Goal: Task Accomplishment & Management: Use online tool/utility

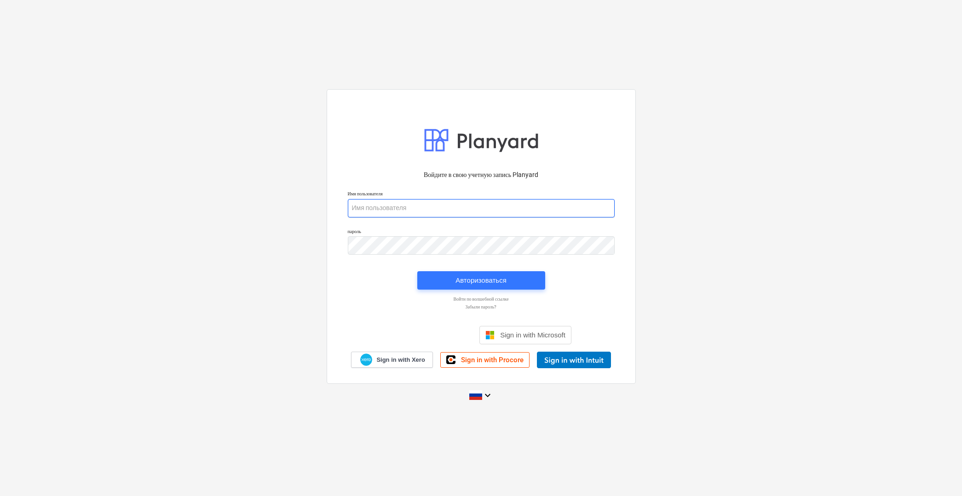
type input "[PERSON_NAME][EMAIL_ADDRESS][DOMAIN_NAME]"
click at [486, 276] on div "Авторизоваться" at bounding box center [481, 281] width 51 height 12
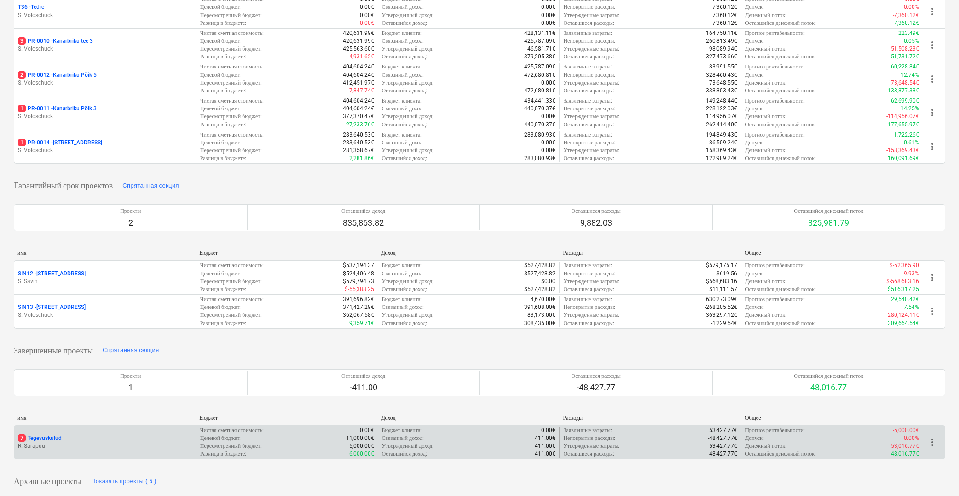
scroll to position [153, 0]
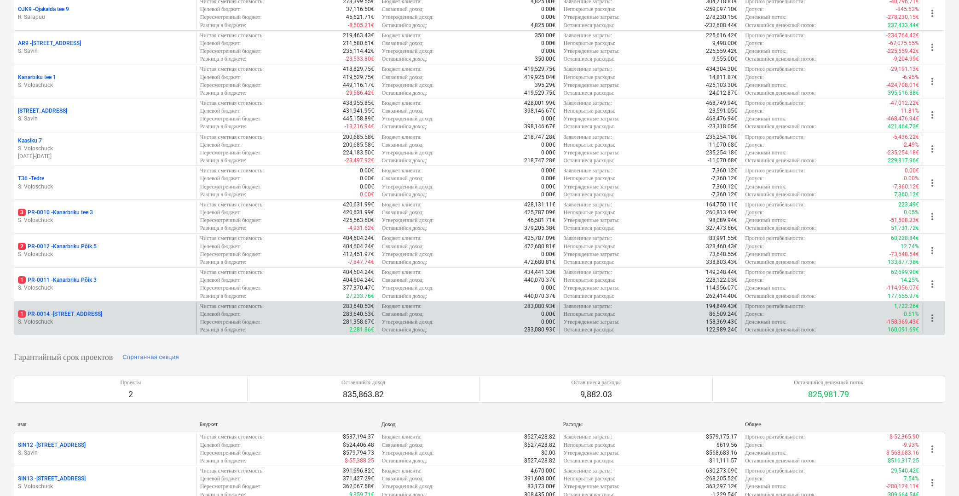
click at [128, 318] on div "1 PR-0014 - Luige tee 29" at bounding box center [105, 315] width 174 height 8
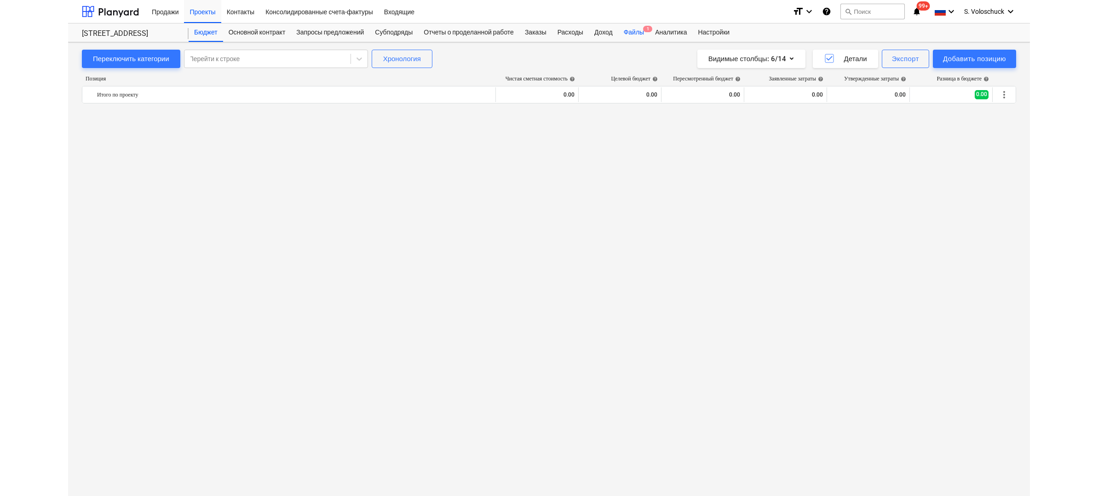
scroll to position [2955, 0]
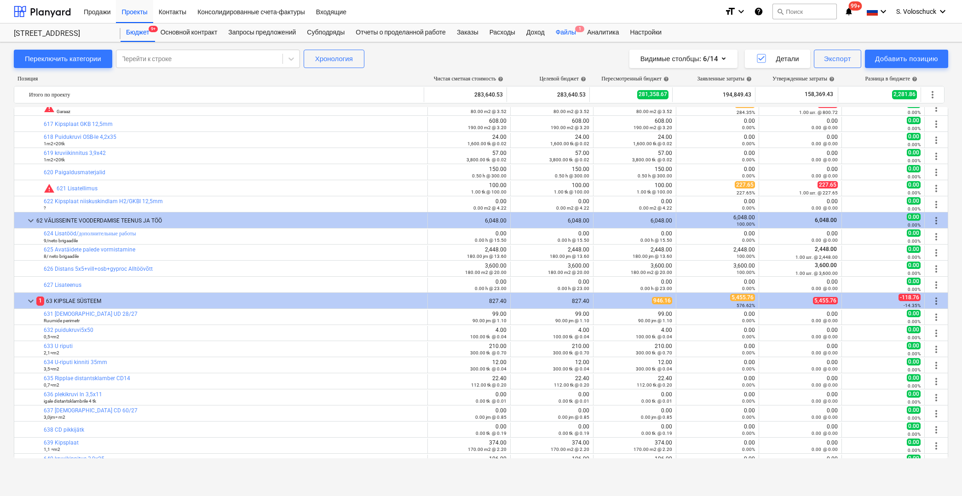
click at [578, 29] on div "Файлы 1" at bounding box center [565, 32] width 31 height 18
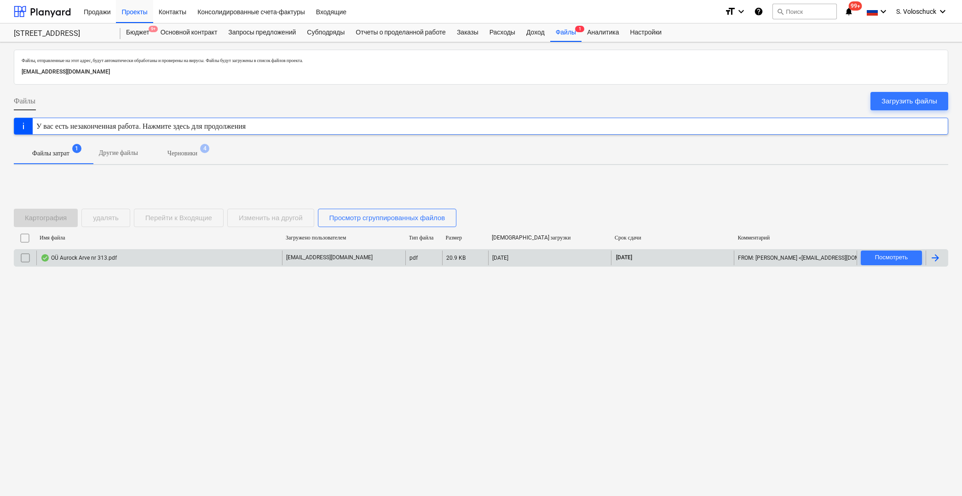
click at [373, 257] on div "[EMAIL_ADDRESS][DOMAIN_NAME]" at bounding box center [343, 258] width 123 height 15
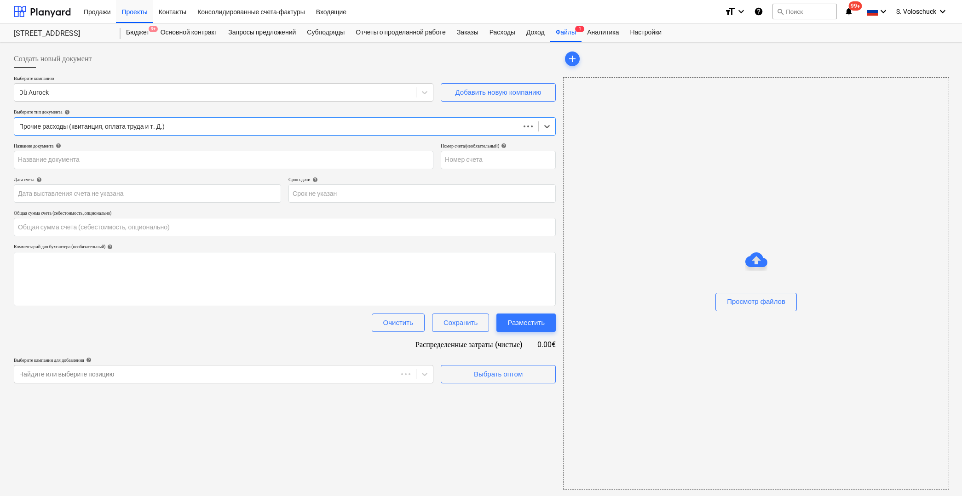
type input "0.00"
type input "313"
type input "[DATE]"
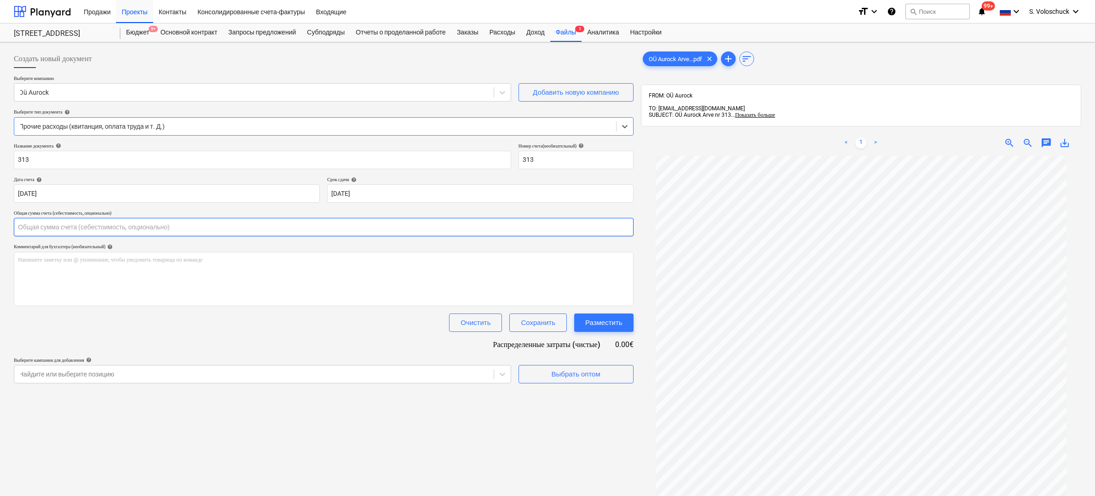
click at [70, 219] on input "text" at bounding box center [324, 227] width 620 height 18
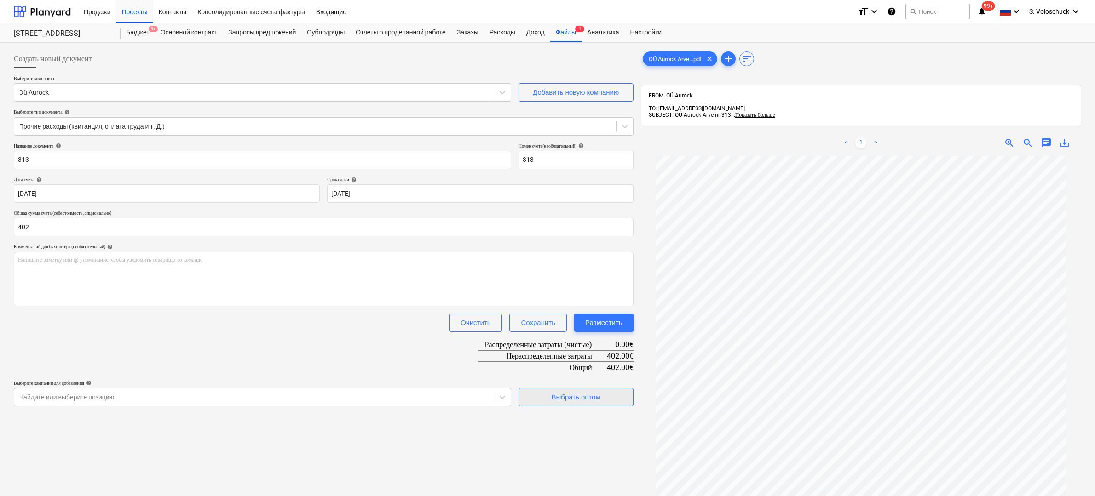
type input "402.00"
click at [584, 396] on div "Выбрать оптом" at bounding box center [576, 398] width 49 height 12
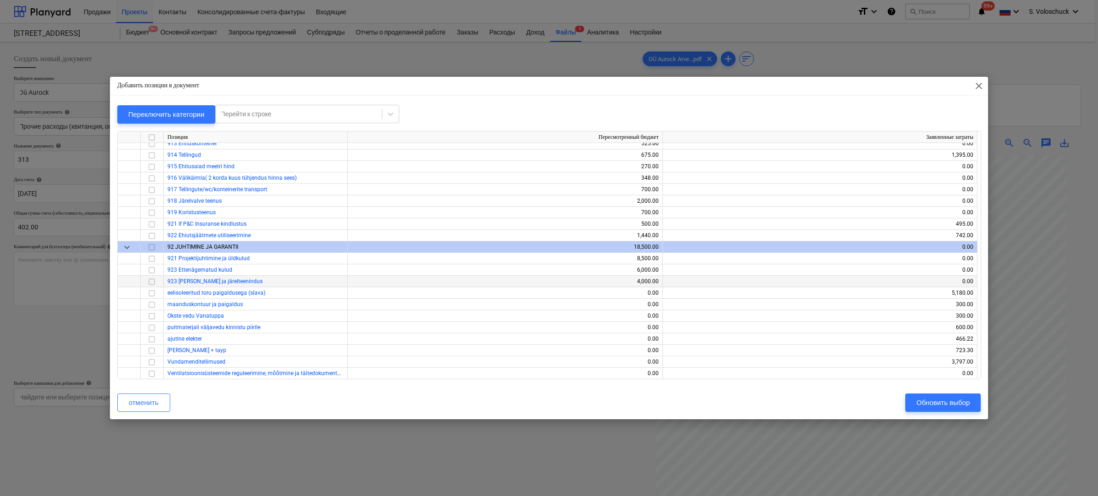
scroll to position [5248, 0]
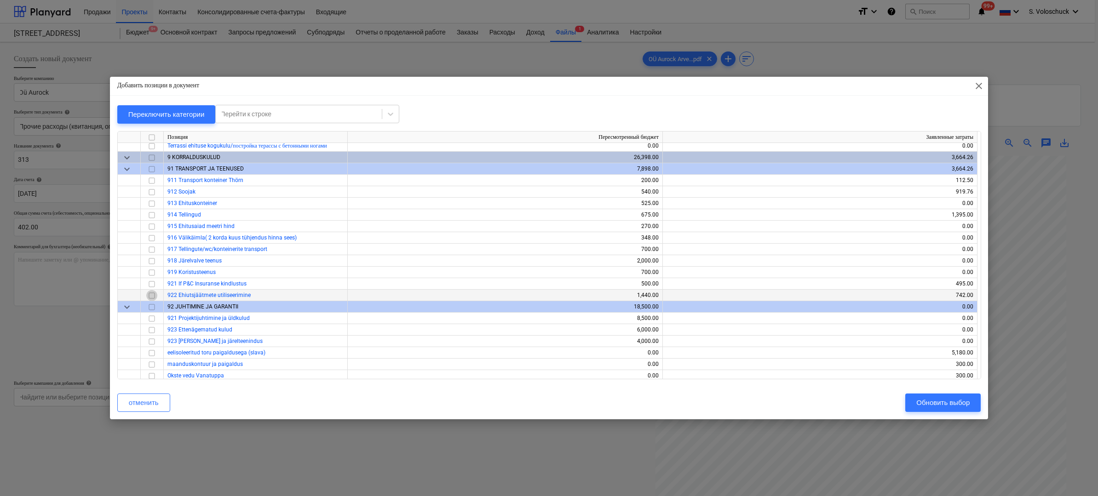
click at [152, 294] on input "checkbox" at bounding box center [151, 295] width 11 height 11
click at [943, 408] on div "Обновить выбор" at bounding box center [943, 403] width 53 height 12
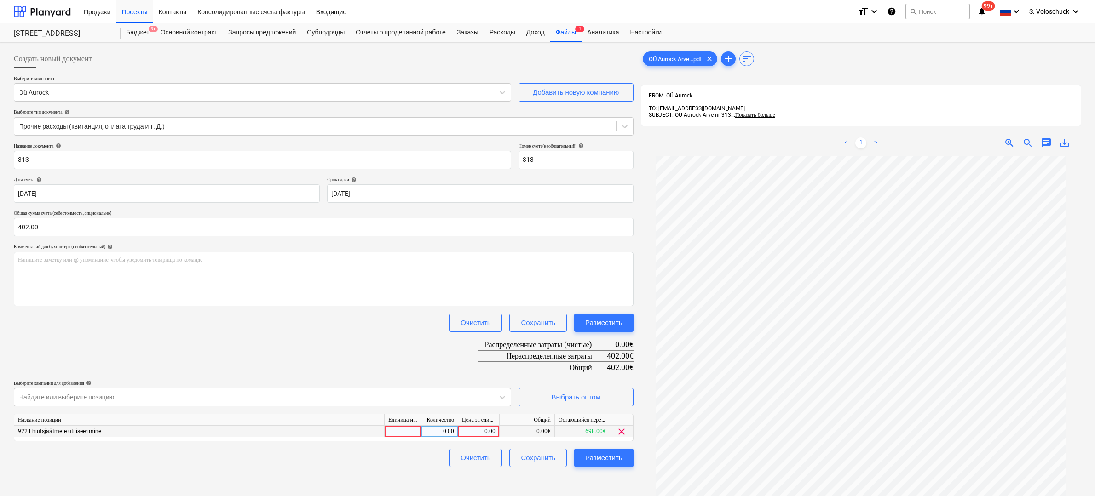
click at [485, 431] on div "0.00" at bounding box center [479, 432] width 34 height 12
click at [481, 430] on input at bounding box center [478, 431] width 41 height 11
type input "402"
click at [604, 457] on div "Разместить" at bounding box center [603, 458] width 37 height 12
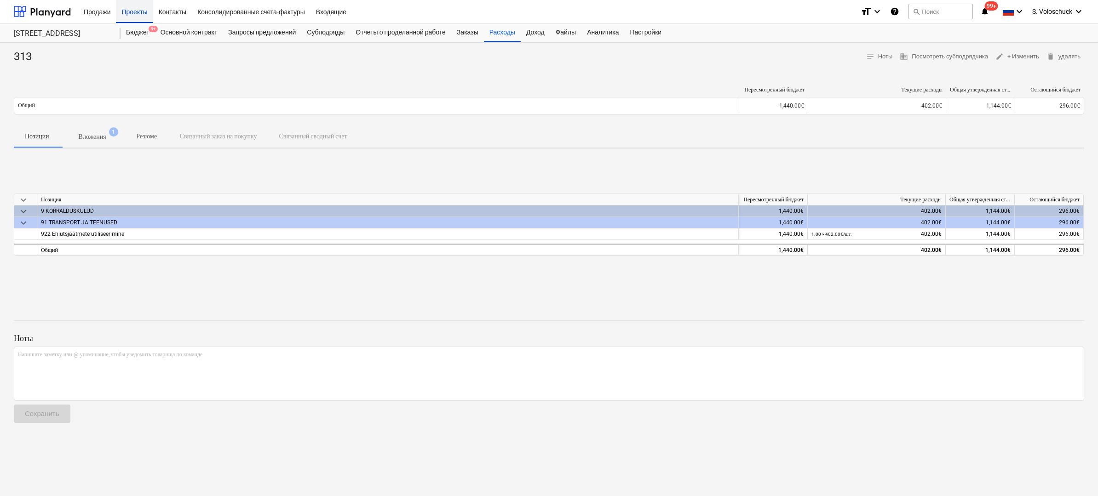
click at [134, 14] on div "Проекты" at bounding box center [134, 11] width 37 height 23
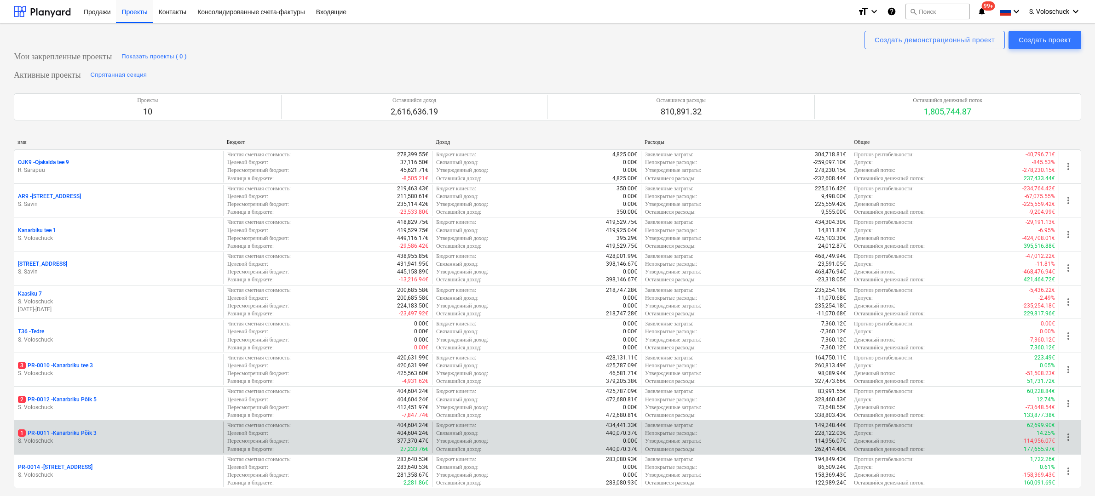
click at [83, 430] on p "1 PR-0011 - Kanarbriku Põik 3" at bounding box center [57, 434] width 79 height 8
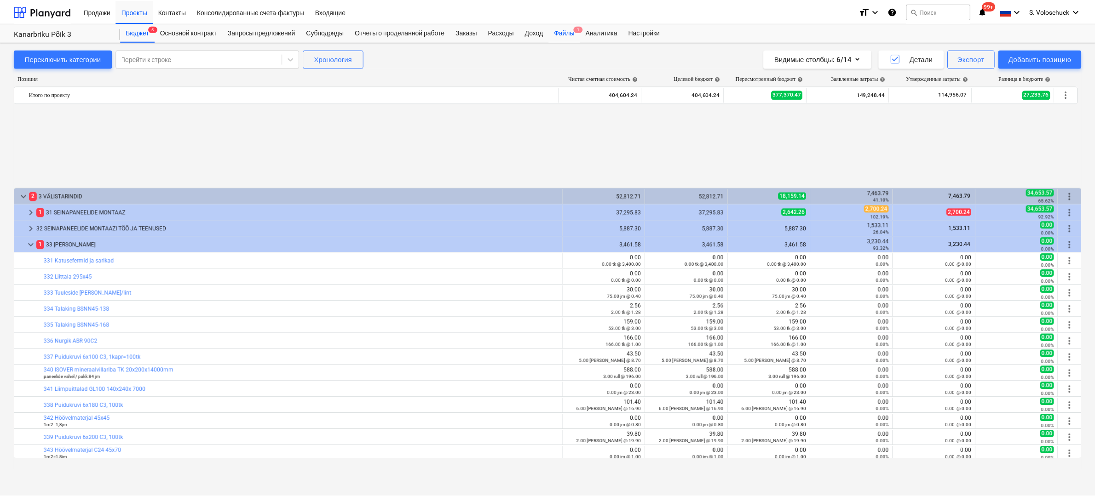
scroll to position [405, 0]
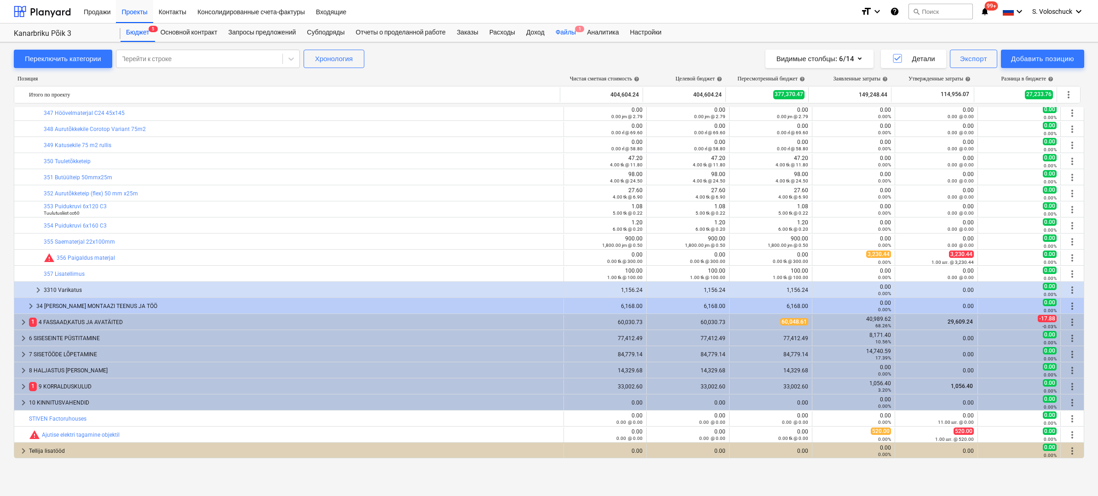
click at [581, 35] on div "Файлы 1" at bounding box center [565, 32] width 31 height 18
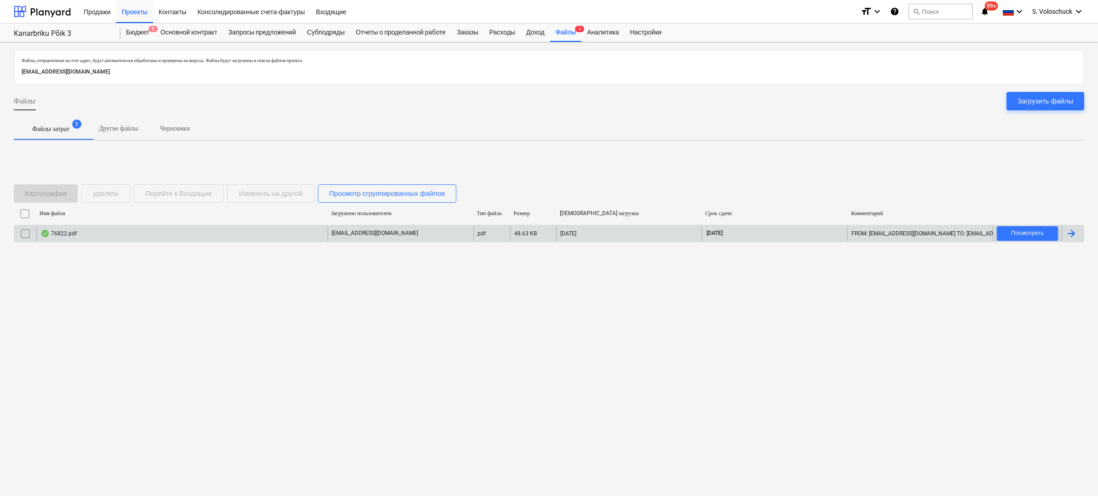
click at [381, 233] on div "[EMAIL_ADDRESS][DOMAIN_NAME]" at bounding box center [401, 233] width 146 height 15
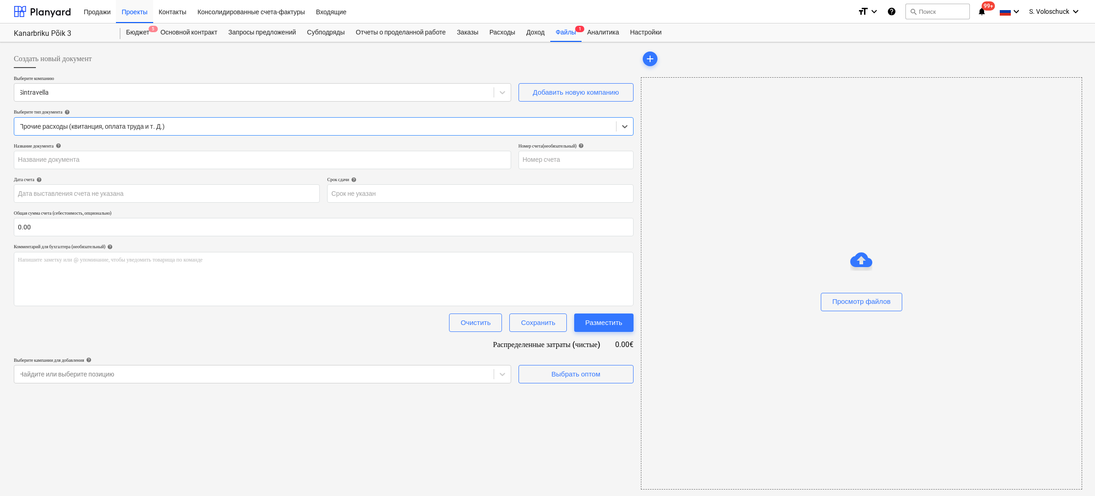
type input "76822"
type input "[DATE]"
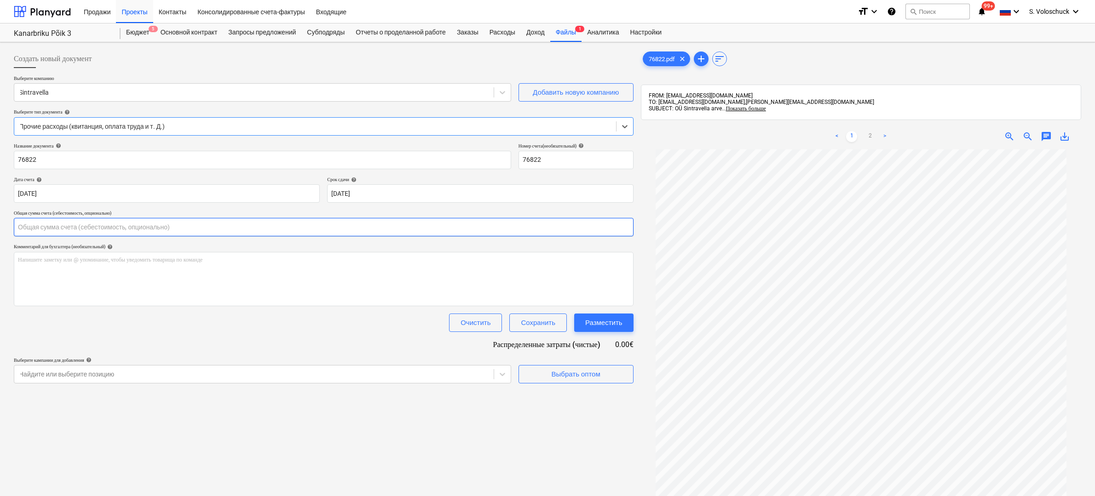
click at [112, 228] on input "text" at bounding box center [324, 227] width 620 height 18
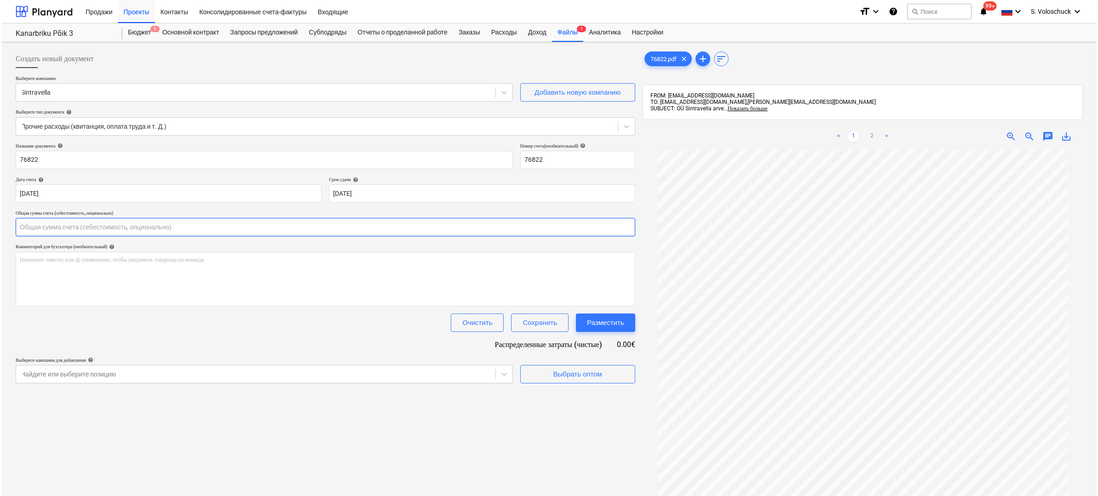
scroll to position [22, 0]
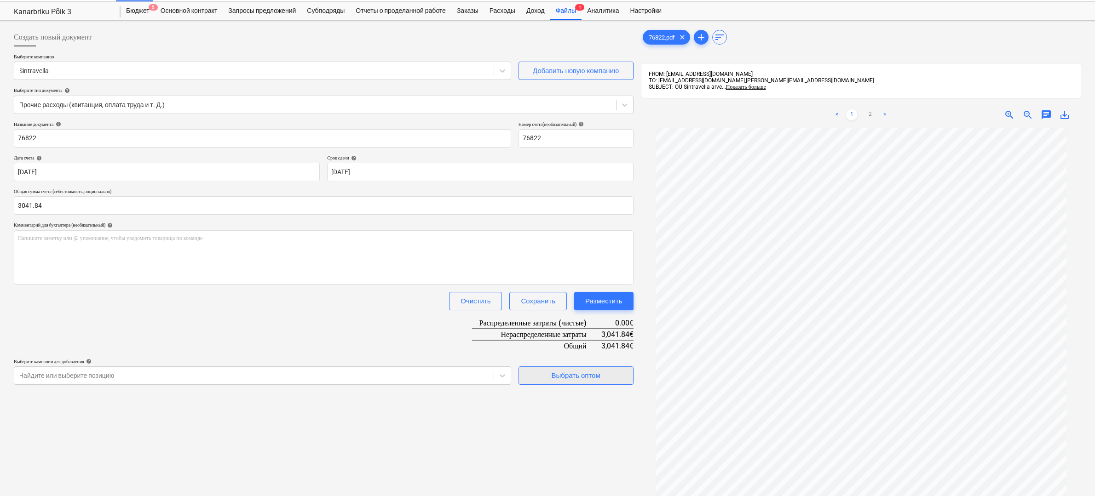
type input "3,041.84"
click at [584, 379] on div "Выбрать оптом" at bounding box center [576, 376] width 49 height 12
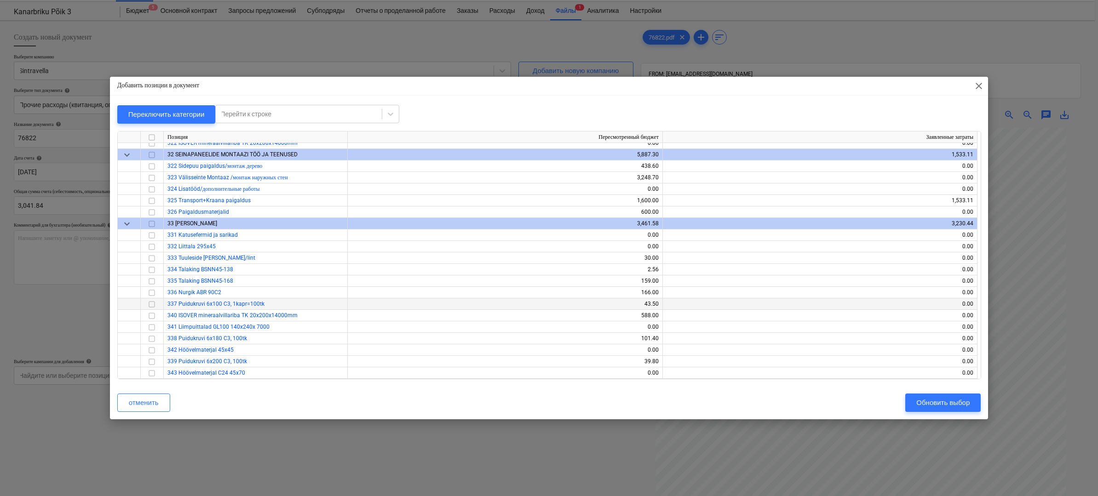
scroll to position [143, 0]
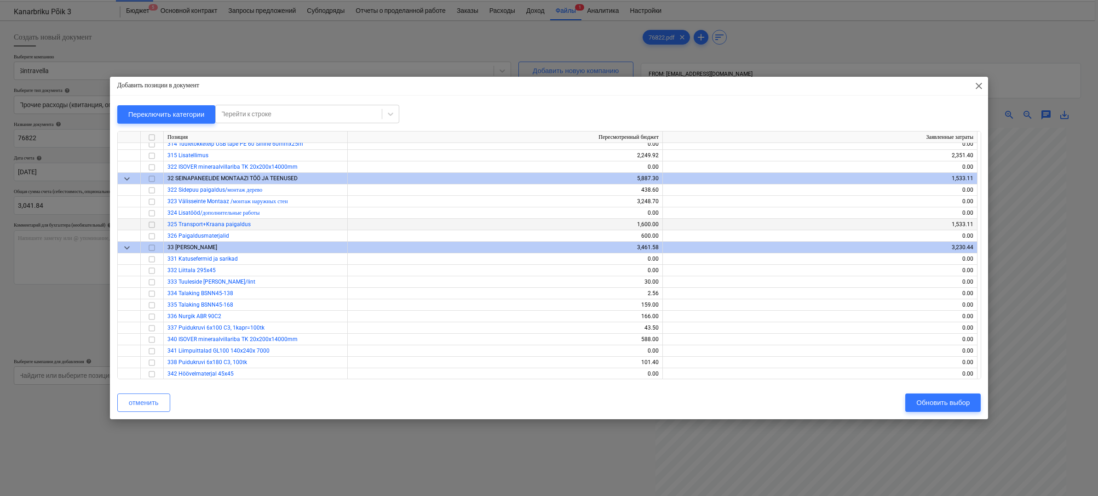
click at [151, 223] on input "checkbox" at bounding box center [151, 224] width 11 height 11
click at [947, 404] on div "Обновить выбор" at bounding box center [943, 403] width 53 height 12
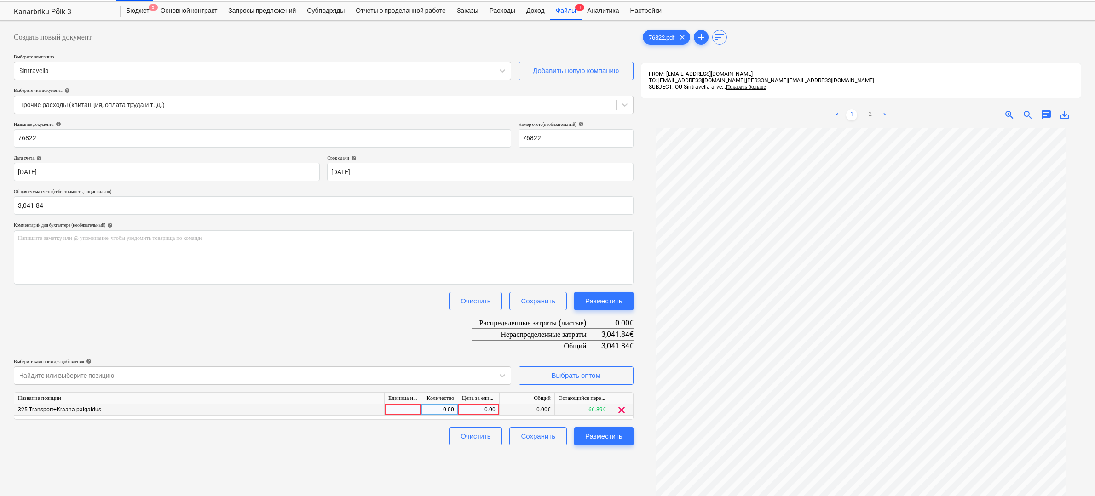
click at [476, 409] on div "0.00" at bounding box center [479, 410] width 34 height 12
type input "3041.84"
click at [624, 471] on div "Создать новый документ Выберите компанию Sintravella Добавить новую компанию Вы…" at bounding box center [323, 313] width 627 height 578
click at [612, 435] on div "Разместить" at bounding box center [603, 437] width 37 height 12
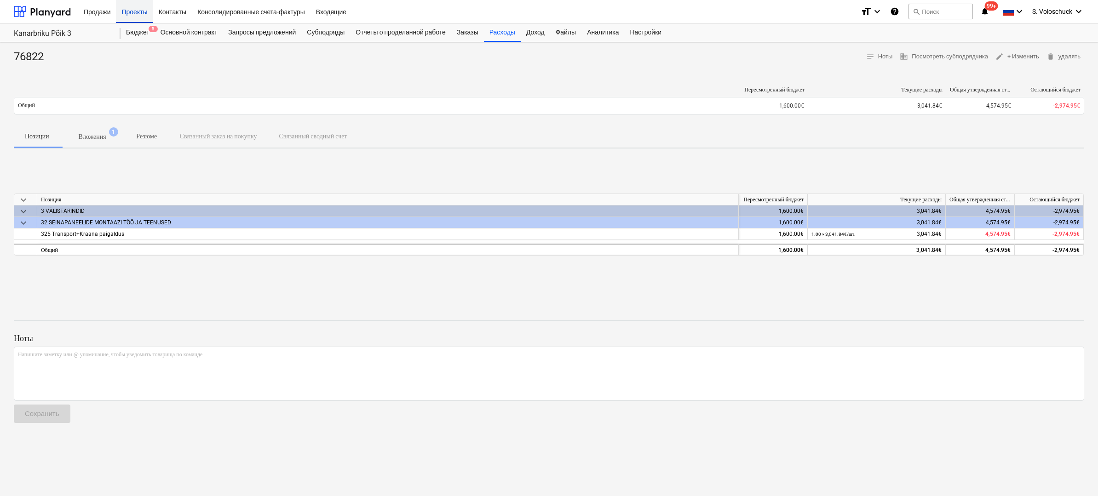
click at [138, 11] on div "Проекты" at bounding box center [134, 11] width 37 height 23
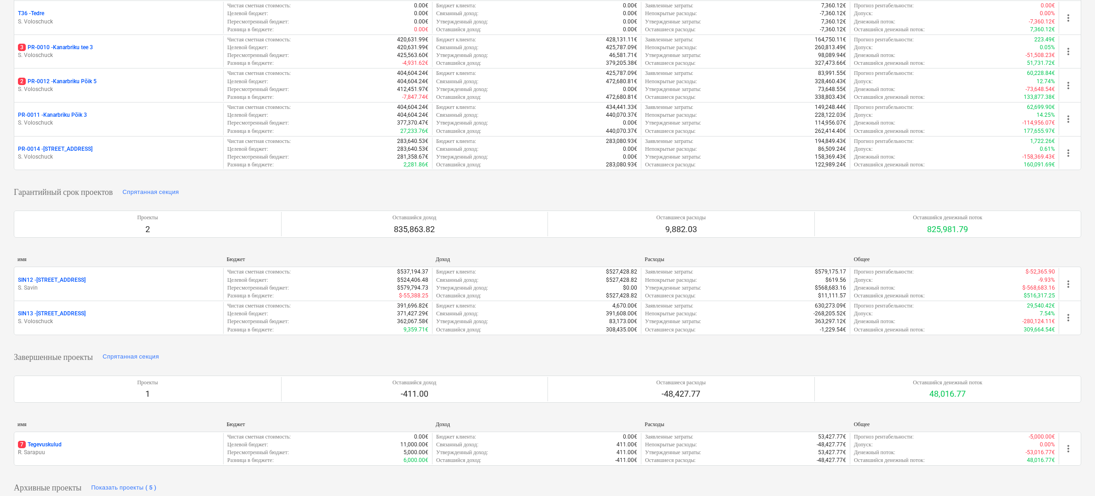
scroll to position [278, 0]
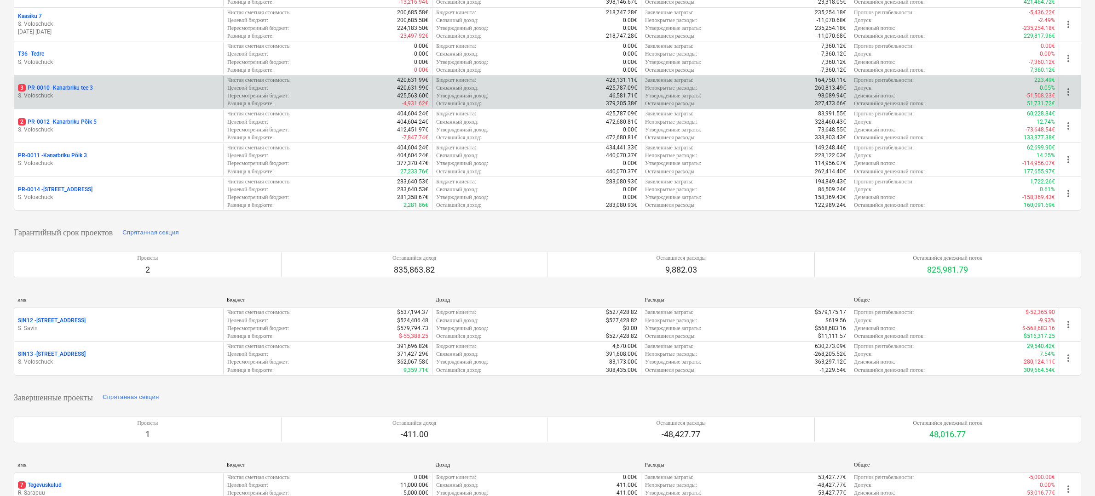
click at [95, 92] on p "S. Voloschuck" at bounding box center [119, 96] width 202 height 8
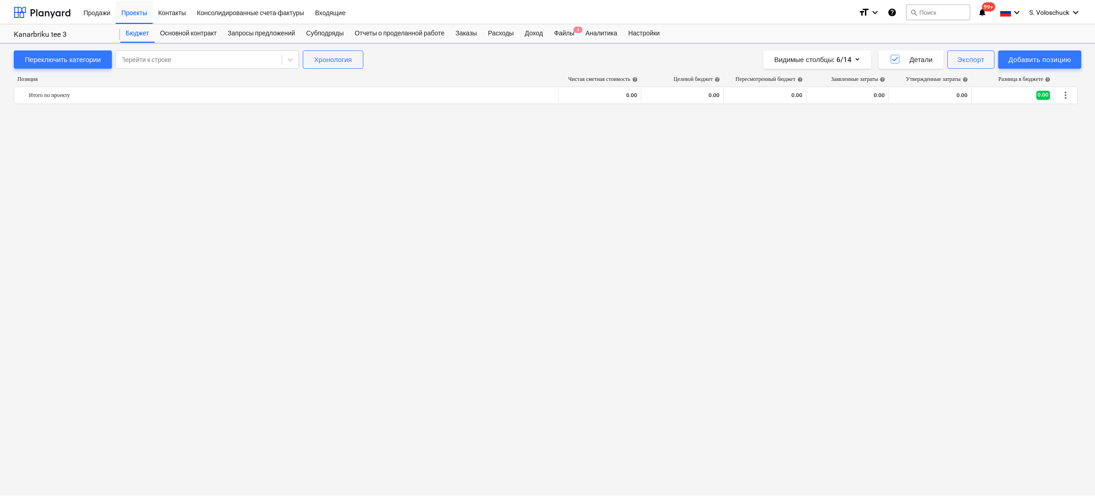
scroll to position [1807, 0]
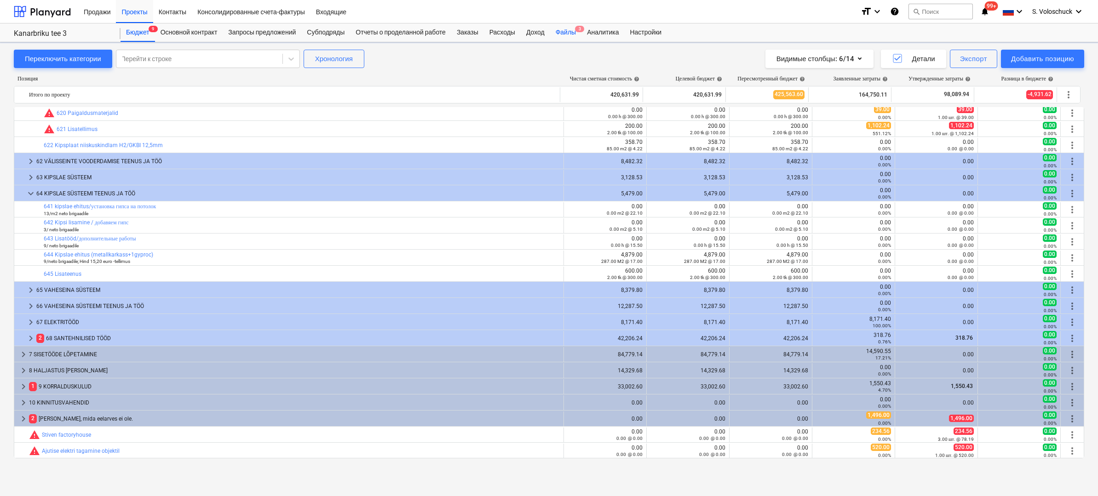
click at [581, 30] on div "Файлы 3" at bounding box center [565, 32] width 31 height 18
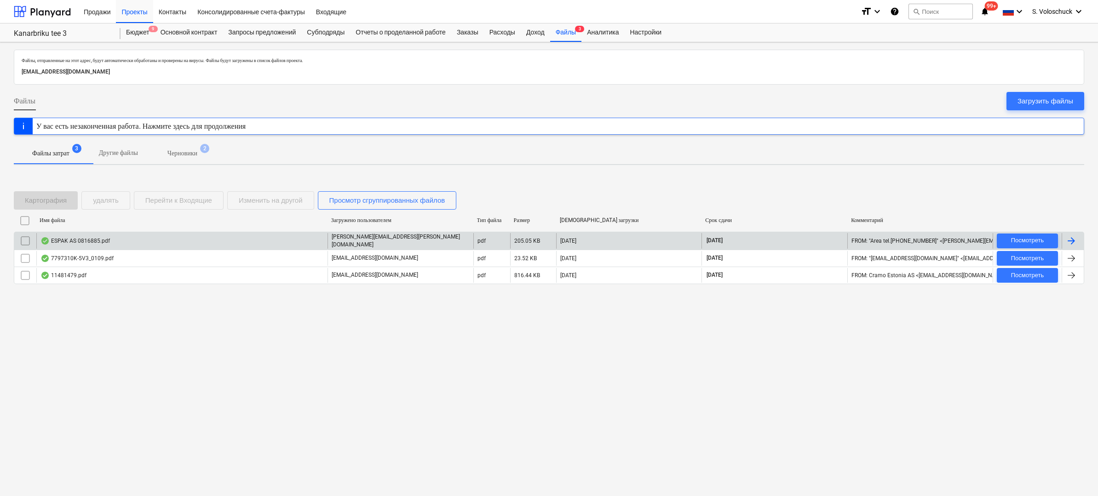
click at [213, 247] on div "ESPAK AS 0816885.pdf" at bounding box center [181, 241] width 291 height 16
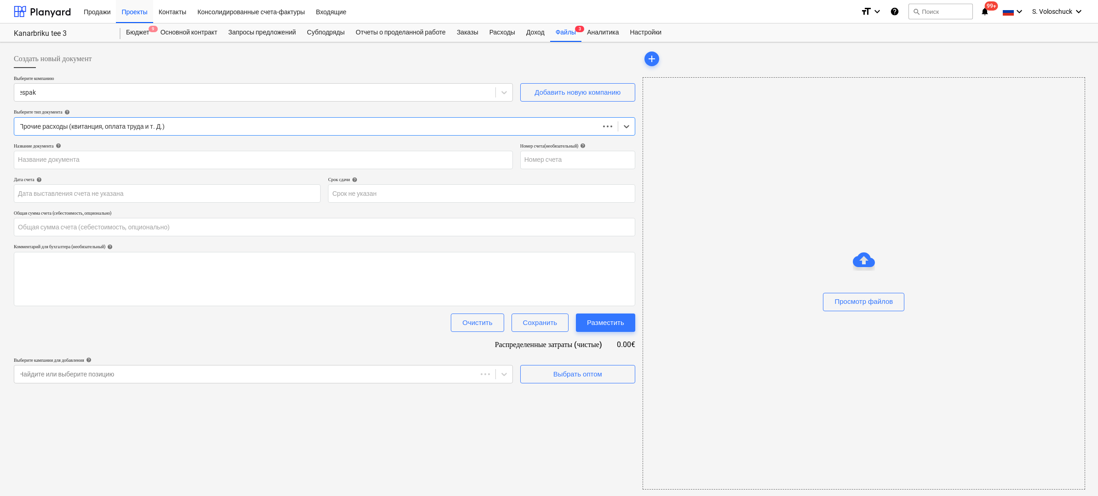
type input "0.00"
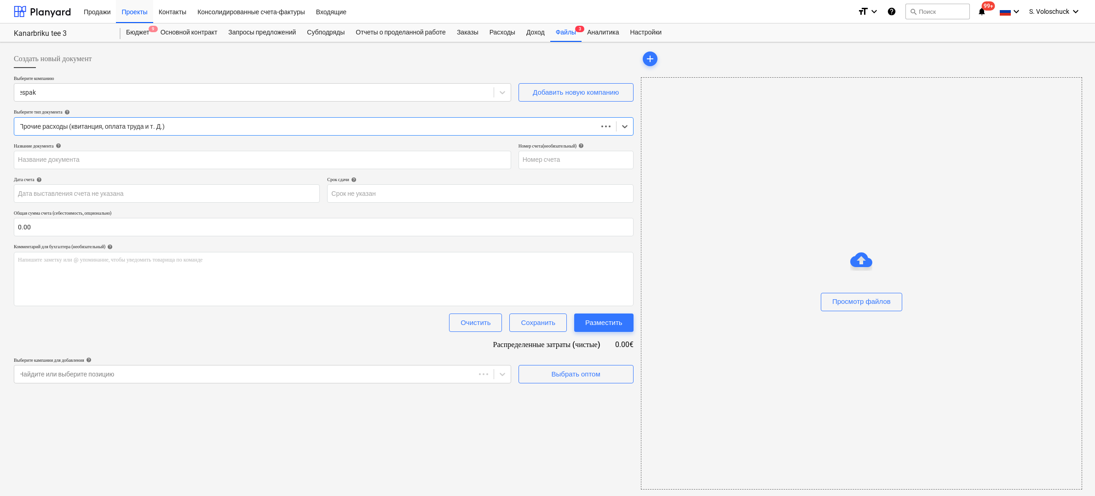
type input "0816885"
type input "[DATE]"
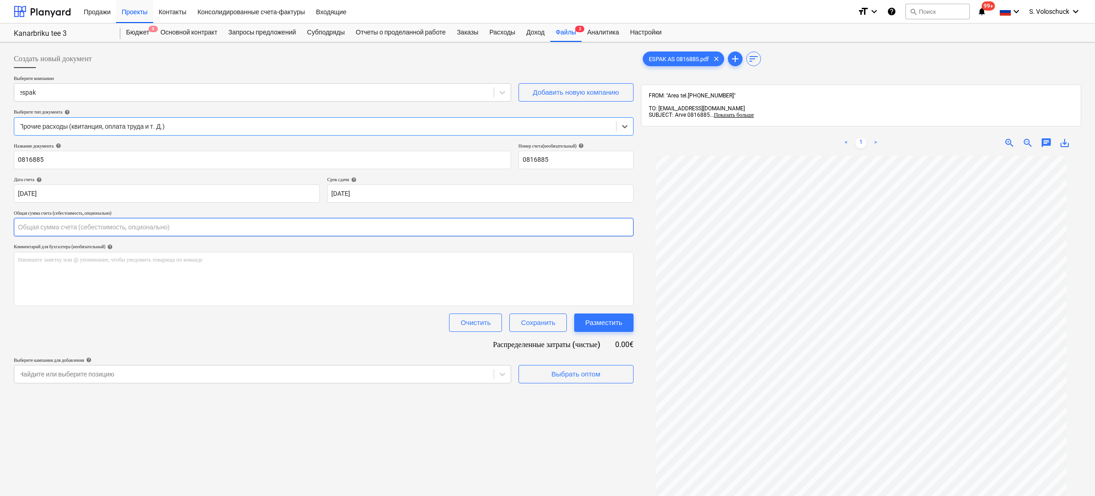
click at [100, 225] on input "text" at bounding box center [324, 227] width 620 height 18
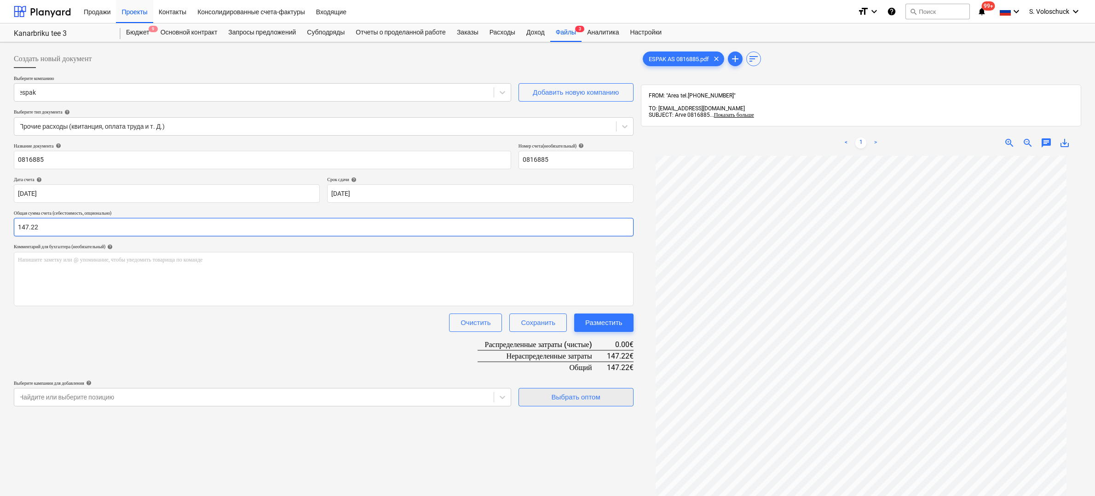
type input "147.22"
click at [586, 395] on div "Выбрать оптом" at bounding box center [576, 398] width 49 height 12
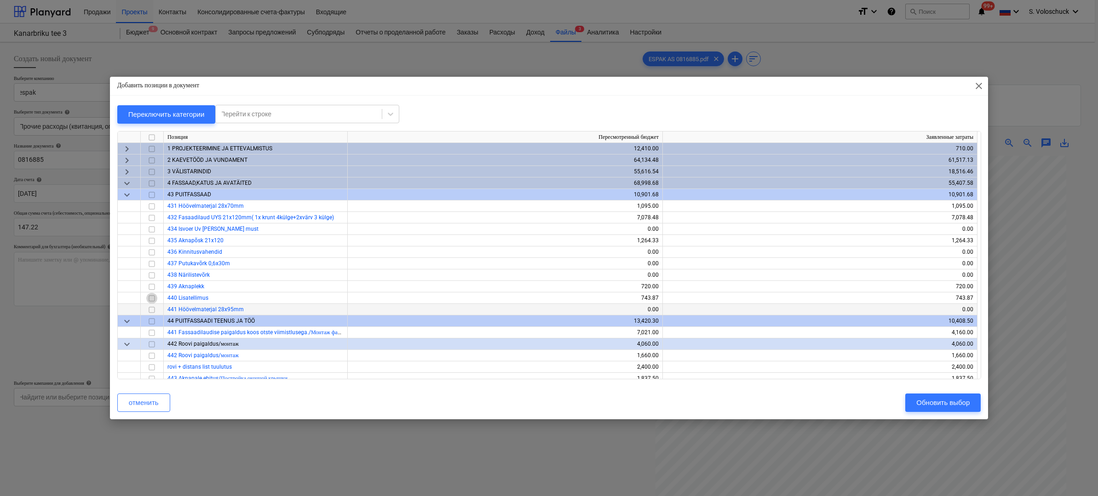
drag, startPoint x: 149, startPoint y: 296, endPoint x: 190, endPoint y: 309, distance: 42.4
click at [149, 296] on input "checkbox" at bounding box center [151, 298] width 11 height 11
click at [917, 406] on div "Обновить выбор" at bounding box center [943, 403] width 53 height 12
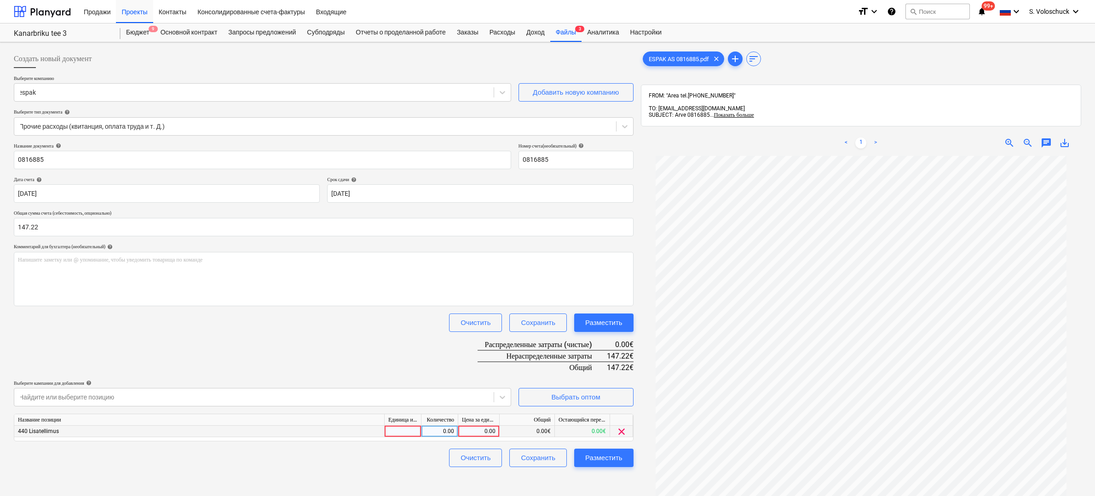
click at [485, 432] on div "0.00" at bounding box center [479, 432] width 34 height 12
type input "147.22"
click at [244, 351] on div "Название документа help 0816885 Номер счета (необязательный) help 0816885 Дата …" at bounding box center [324, 305] width 620 height 324
click at [610, 459] on div "Разместить" at bounding box center [603, 458] width 37 height 12
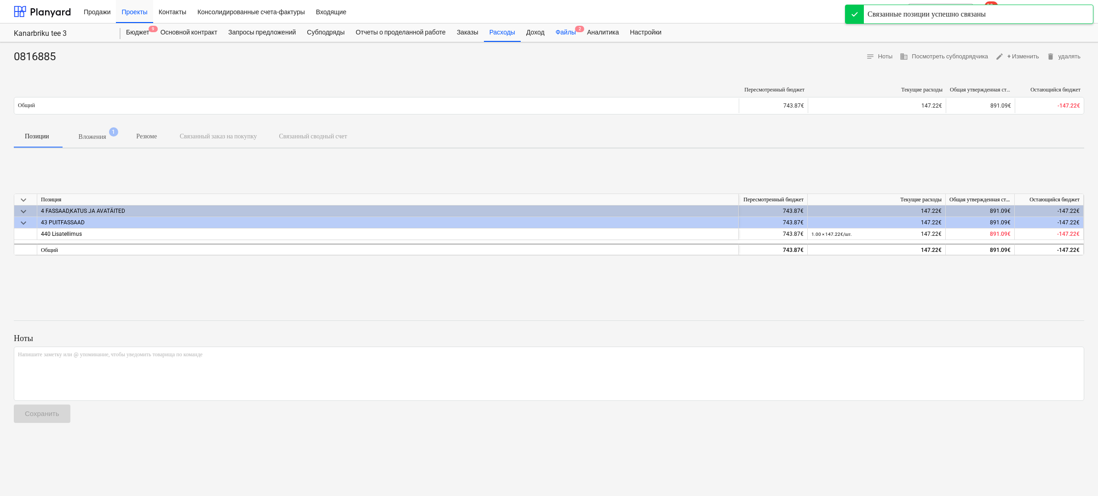
click at [582, 35] on div "Файлы 2" at bounding box center [565, 32] width 31 height 18
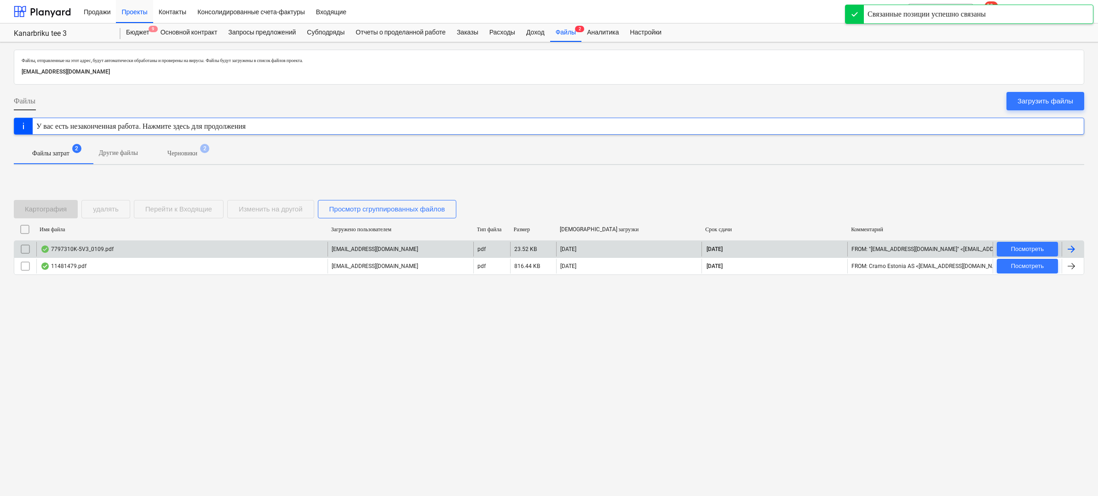
click at [364, 244] on div "[EMAIL_ADDRESS][DOMAIN_NAME]" at bounding box center [401, 249] width 146 height 15
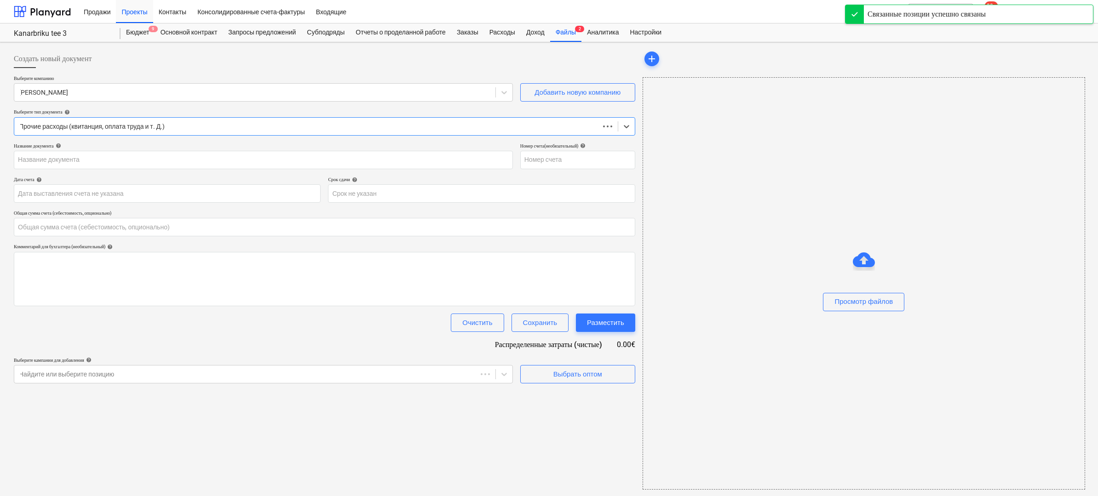
type input "0.00"
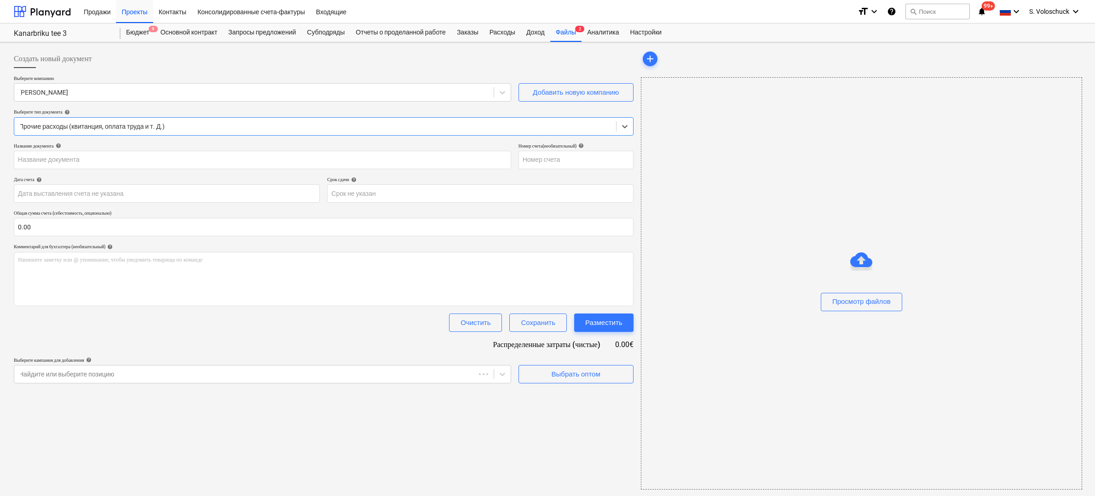
type input "7797310K-5V3"
type input "[DATE]"
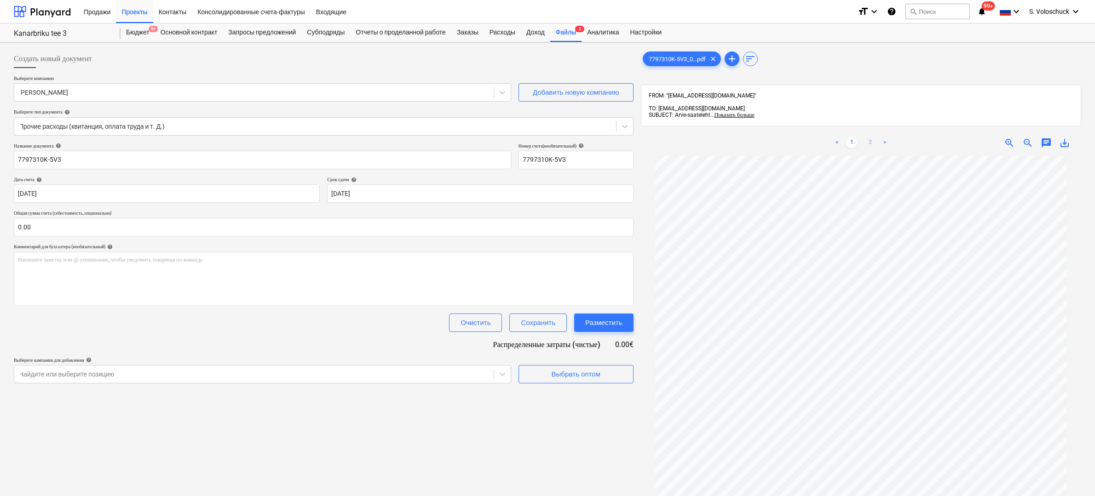
click at [869, 138] on link "2" at bounding box center [870, 143] width 11 height 11
click at [81, 226] on input "text" at bounding box center [324, 227] width 620 height 18
type input "13,378.36"
click at [94, 309] on div "Название документа help 7797310K-5V3 Номер счета (необязательный) help 7797310K…" at bounding box center [324, 275] width 620 height 264
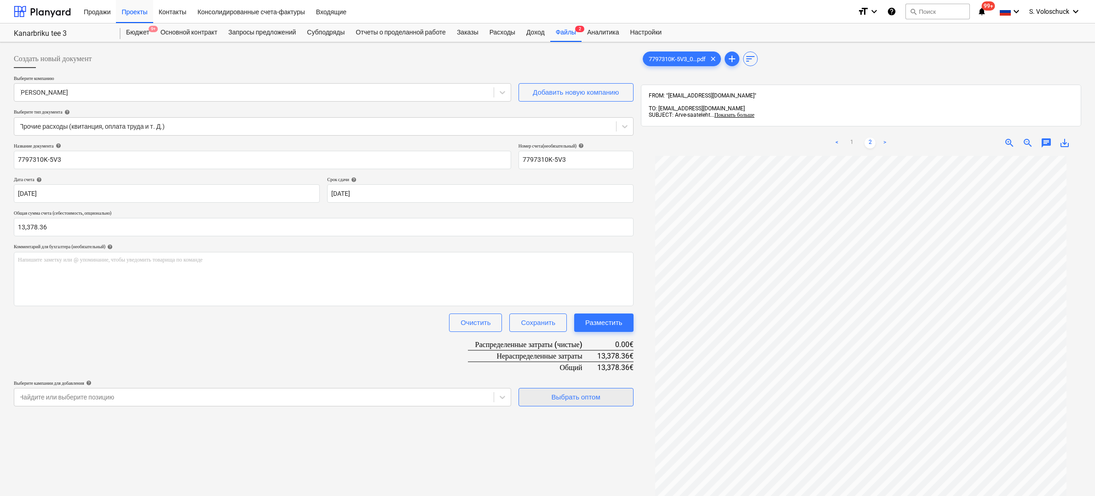
click at [559, 392] on div "Выбрать оптом" at bounding box center [576, 398] width 49 height 12
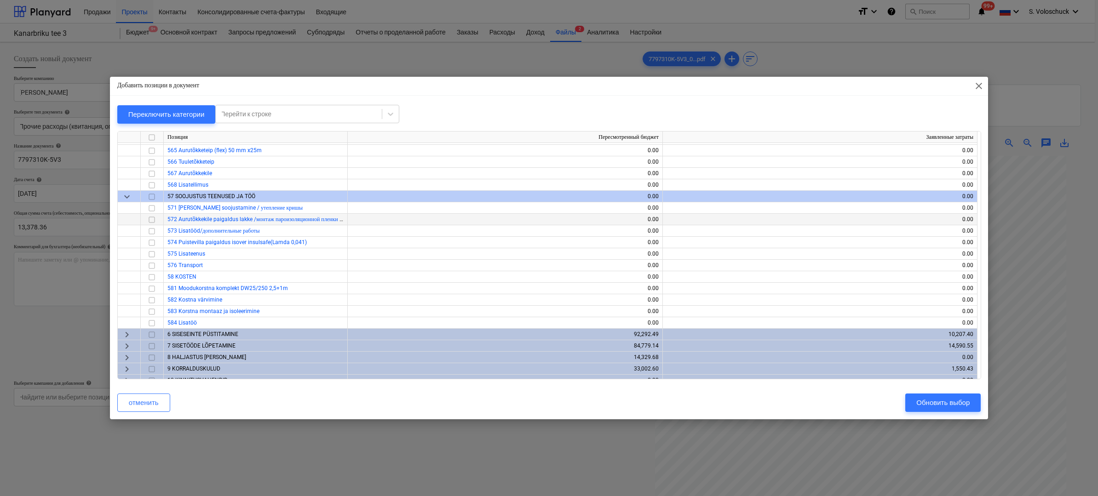
scroll to position [1328, 0]
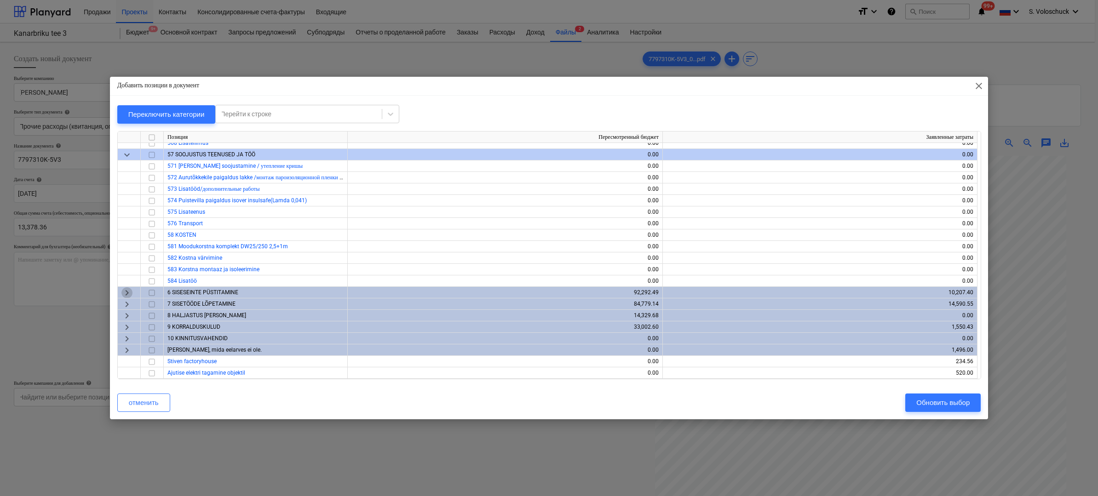
click at [123, 291] on span "keyboard_arrow_right" at bounding box center [126, 292] width 11 height 11
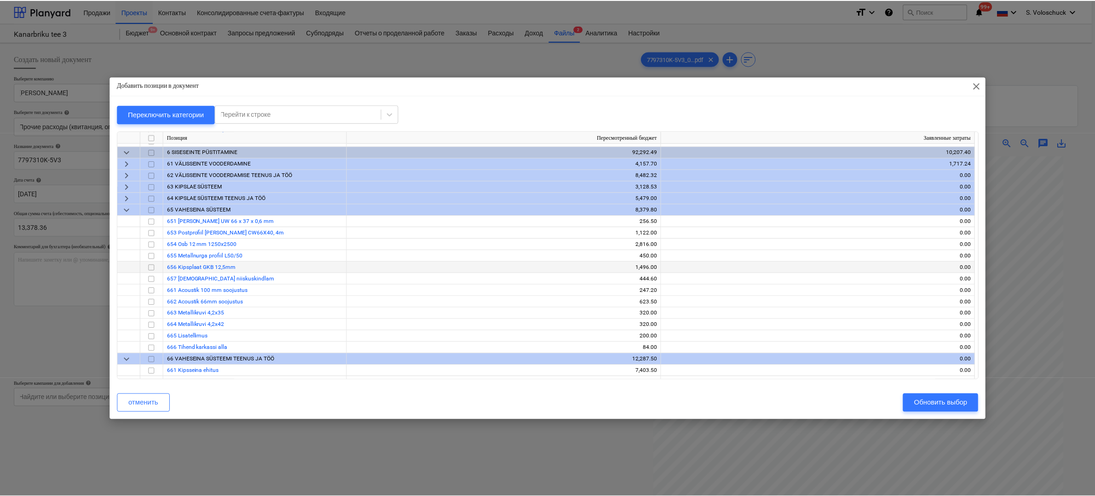
scroll to position [1471, 0]
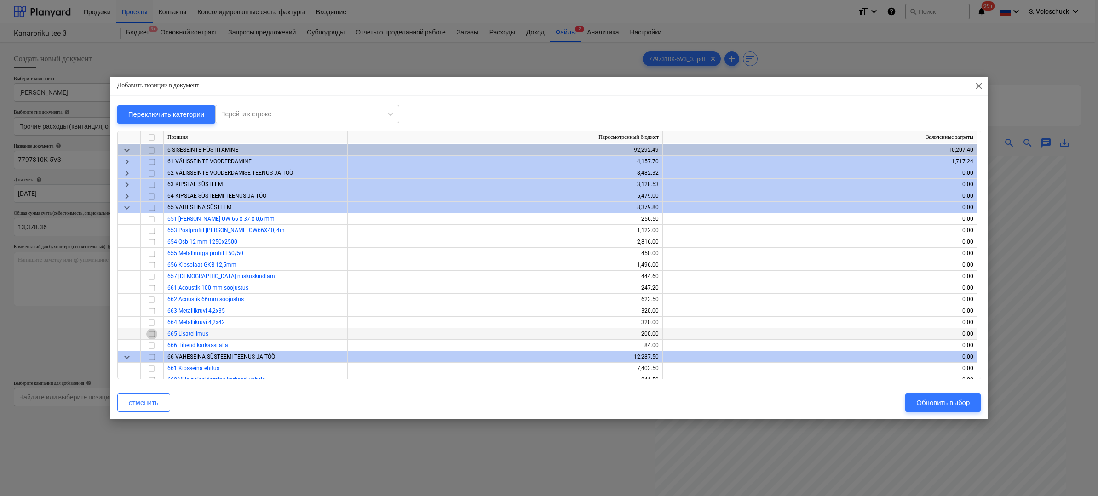
click at [150, 334] on input "checkbox" at bounding box center [151, 334] width 11 height 11
click at [920, 404] on div "Обновить выбор" at bounding box center [943, 403] width 53 height 12
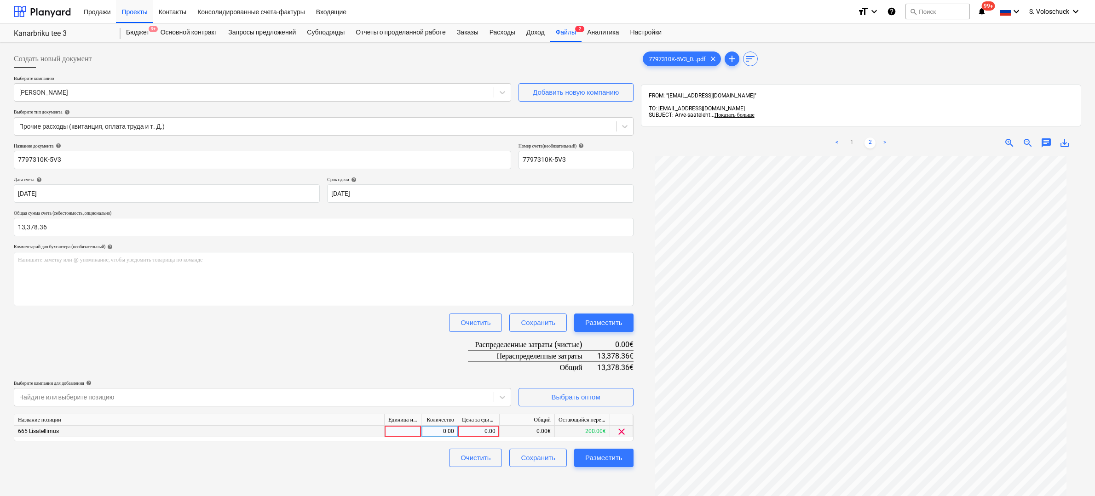
click at [475, 429] on div "0.00" at bounding box center [479, 432] width 34 height 12
type input "13378.38"
drag, startPoint x: 392, startPoint y: 482, endPoint x: 367, endPoint y: 495, distance: 27.6
click at [372, 492] on div "Создать новый документ Выберите компанию [PERSON_NAME] bilder Добавить новую ко…" at bounding box center [323, 338] width 627 height 584
click at [589, 456] on div "Разместить" at bounding box center [603, 458] width 37 height 12
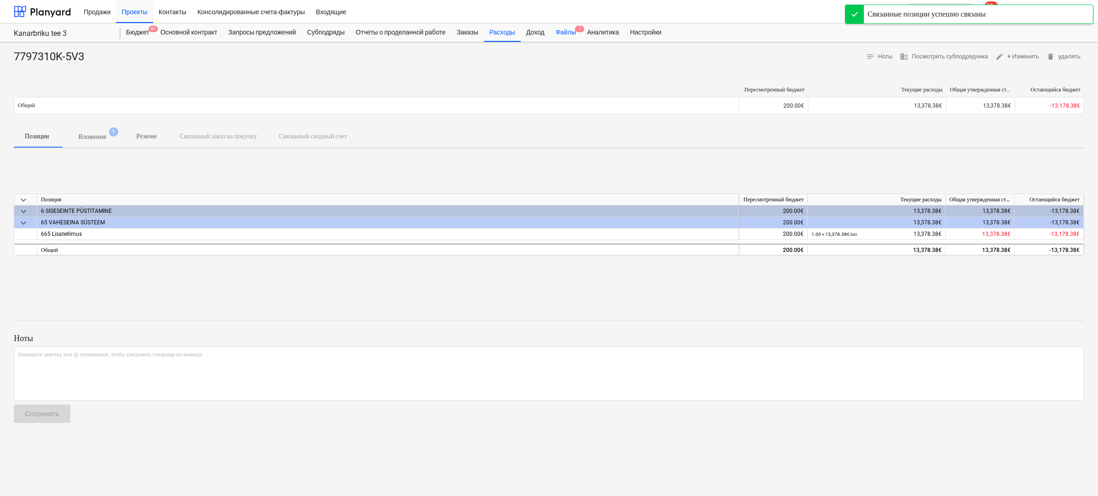
click at [582, 32] on div "Файлы 1" at bounding box center [565, 32] width 31 height 18
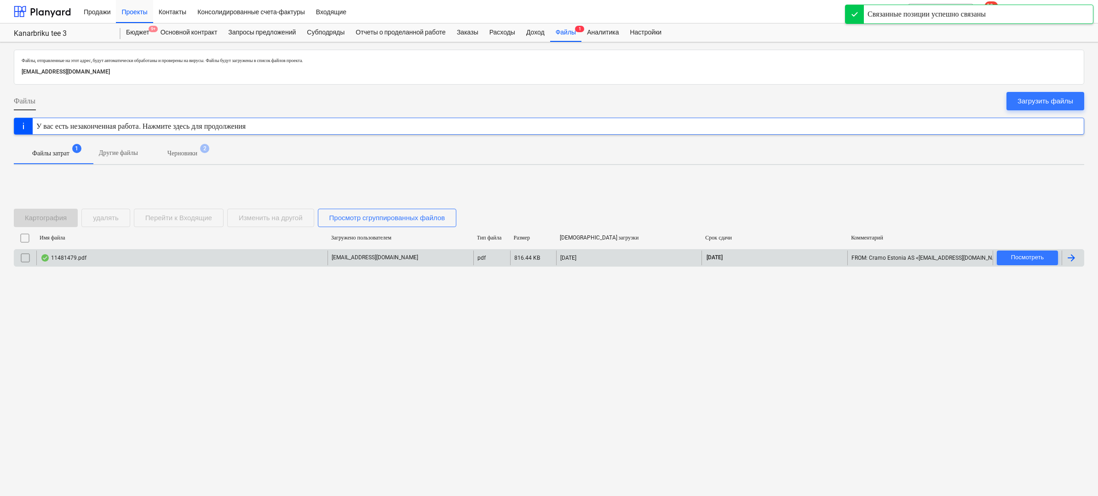
click at [226, 255] on div "11481479.pdf" at bounding box center [181, 258] width 291 height 15
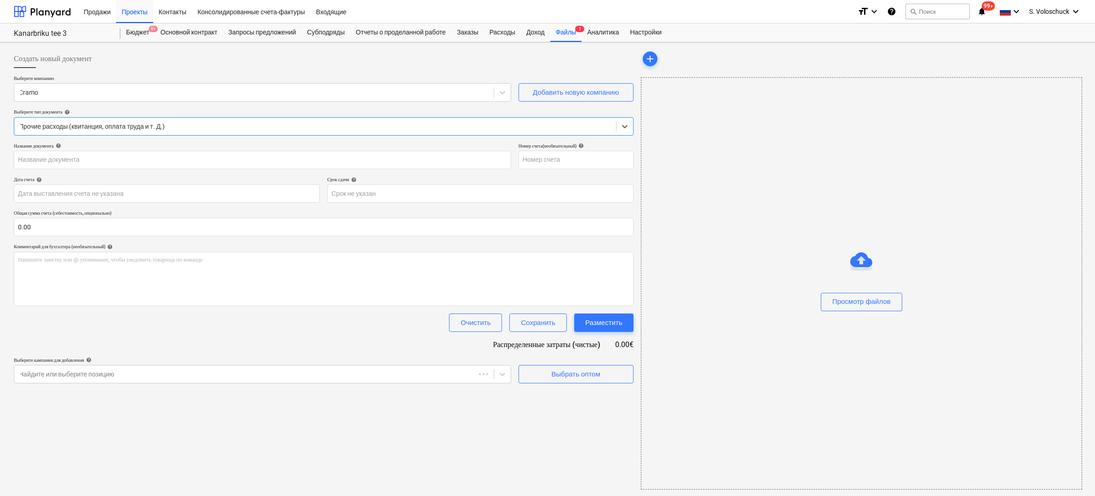
type input "11481479"
type input "[DATE]"
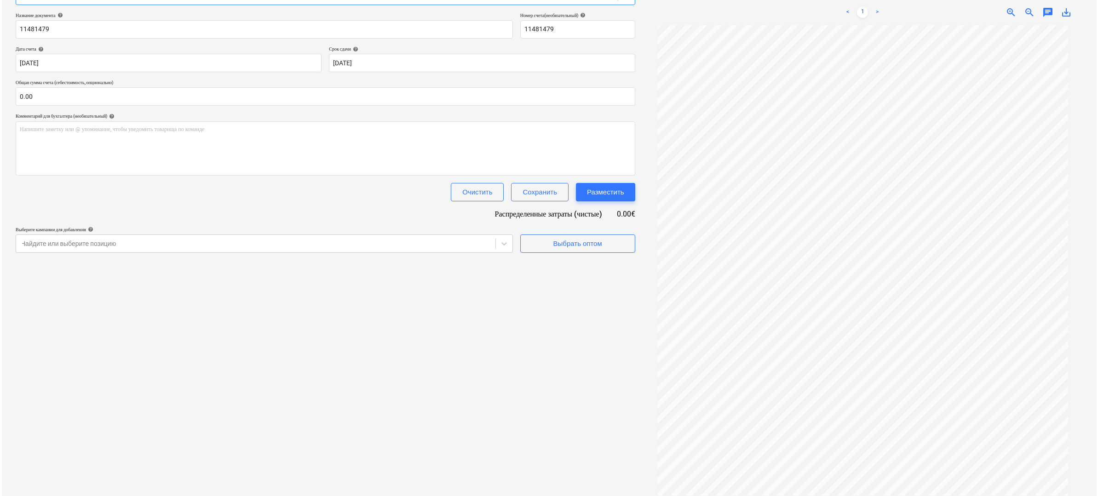
scroll to position [35, 0]
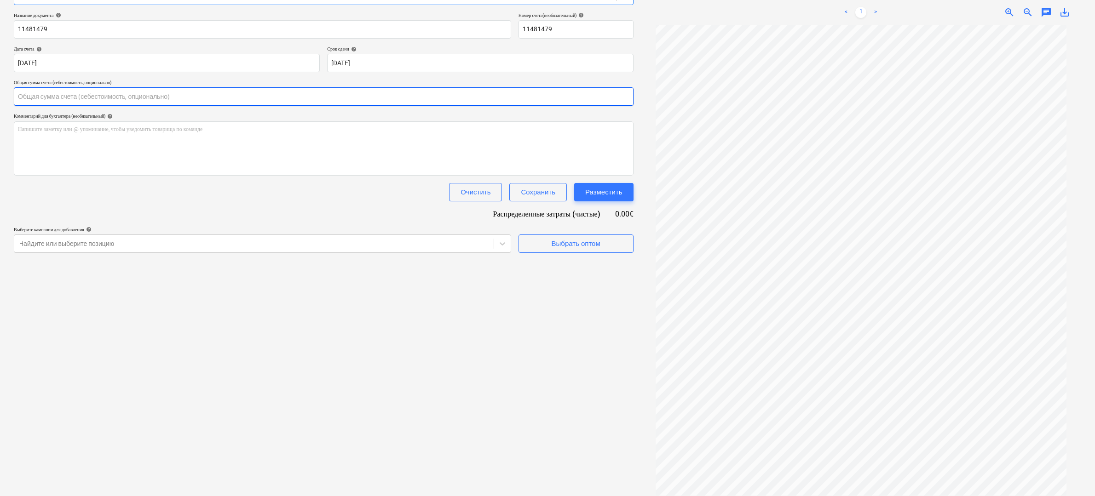
click at [128, 101] on input "text" at bounding box center [324, 96] width 620 height 18
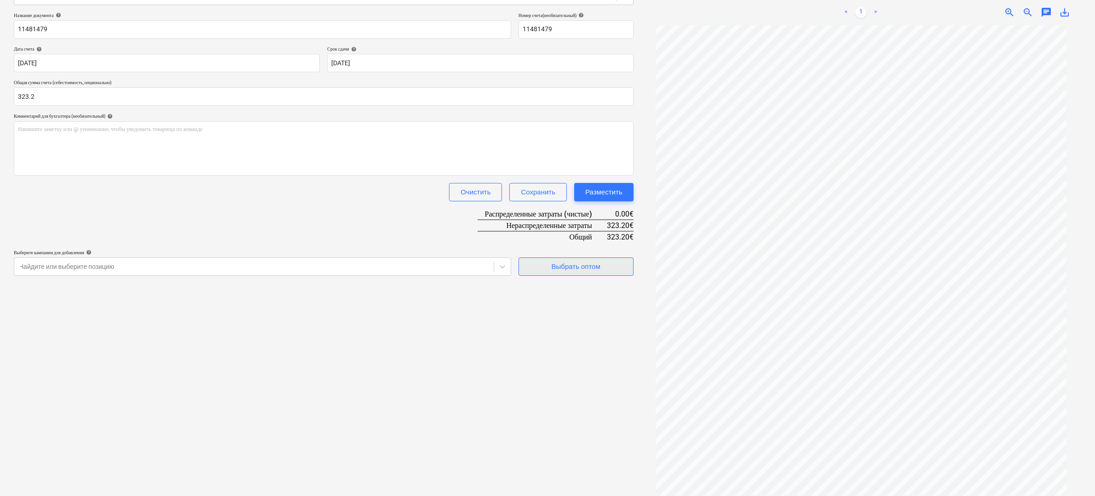
type input "323.20"
click at [575, 262] on div "Выбрать оптом" at bounding box center [576, 267] width 49 height 12
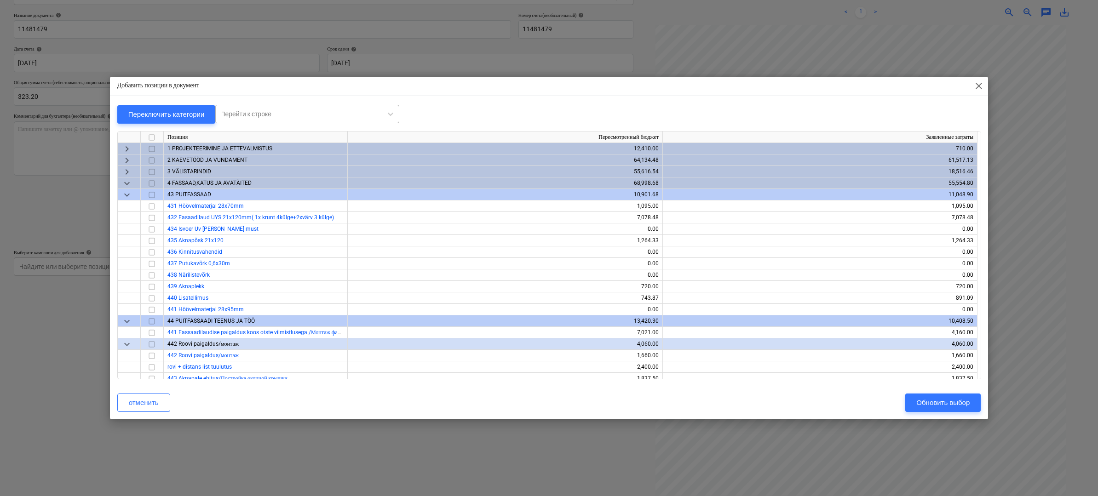
click at [302, 117] on div at bounding box center [298, 114] width 157 height 9
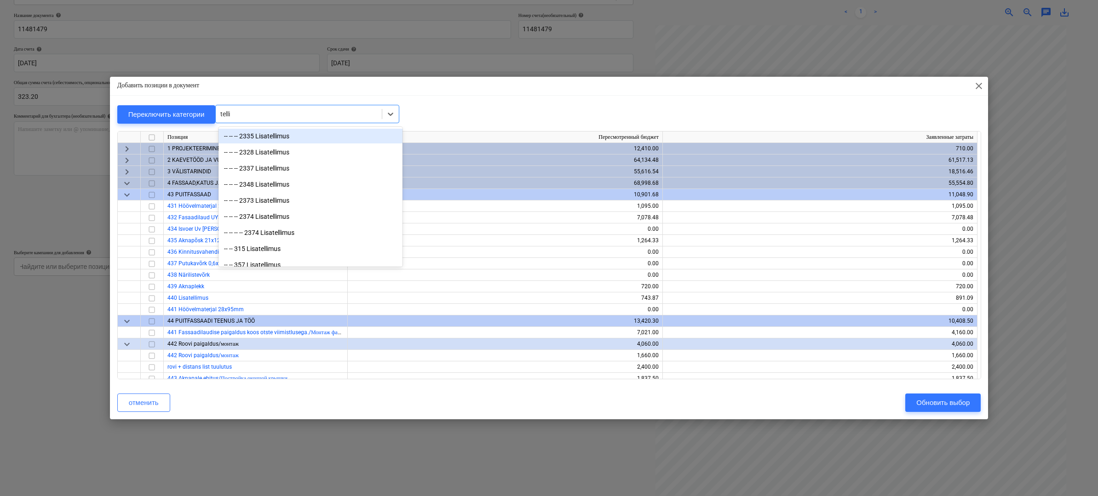
type input "tellin"
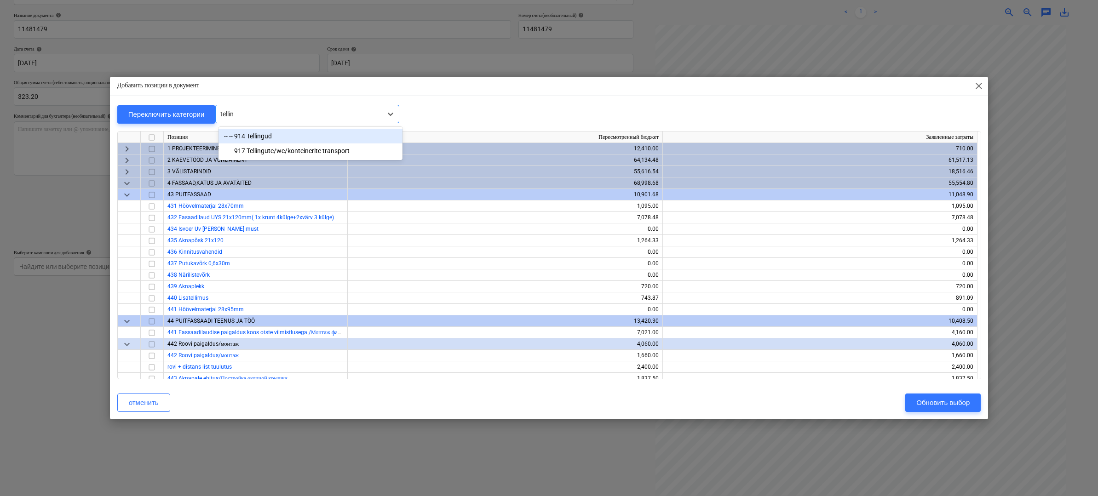
click at [282, 137] on div "-- -- 914 Tellingud" at bounding box center [311, 136] width 184 height 15
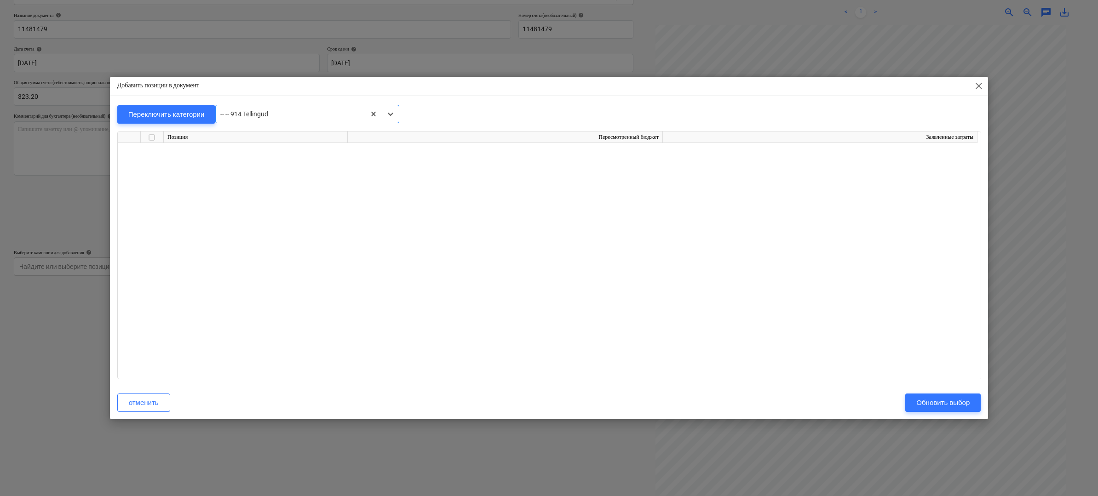
scroll to position [7799, 0]
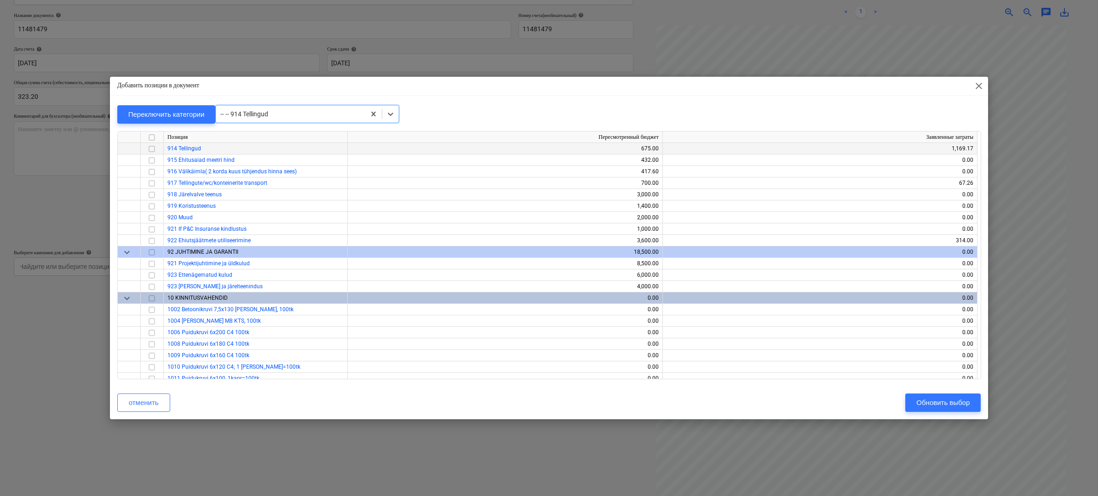
drag, startPoint x: 150, startPoint y: 148, endPoint x: 157, endPoint y: 149, distance: 7.0
click at [151, 148] on input "checkbox" at bounding box center [151, 148] width 11 height 11
click at [962, 401] on div "Обновить выбор" at bounding box center [943, 403] width 53 height 12
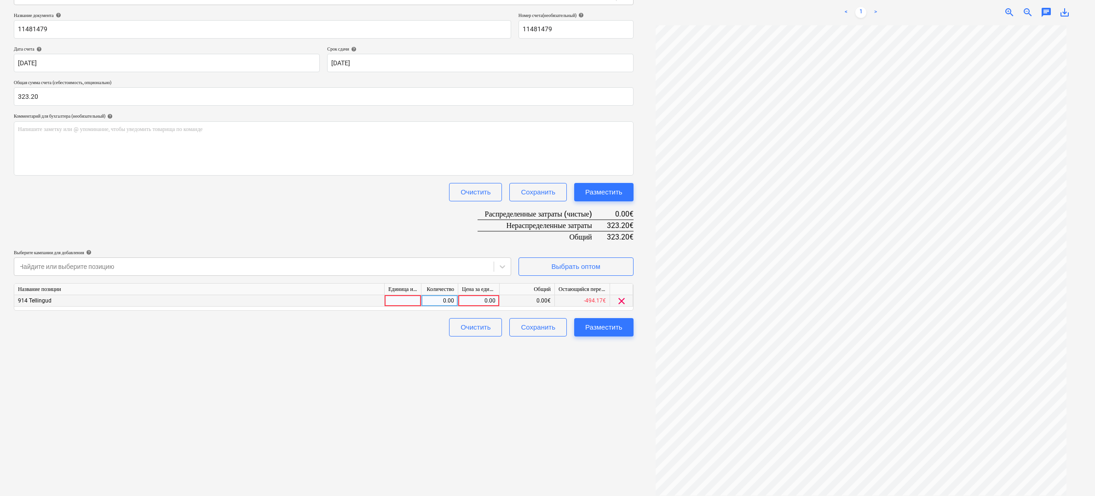
click at [485, 299] on div "0.00" at bounding box center [479, 301] width 34 height 12
type input "323.20"
click at [599, 370] on div "Создать новый документ Выберите компанию Cramo Добавить новую компанию Выберите…" at bounding box center [323, 207] width 627 height 584
click at [611, 327] on div "Разместить" at bounding box center [603, 328] width 37 height 12
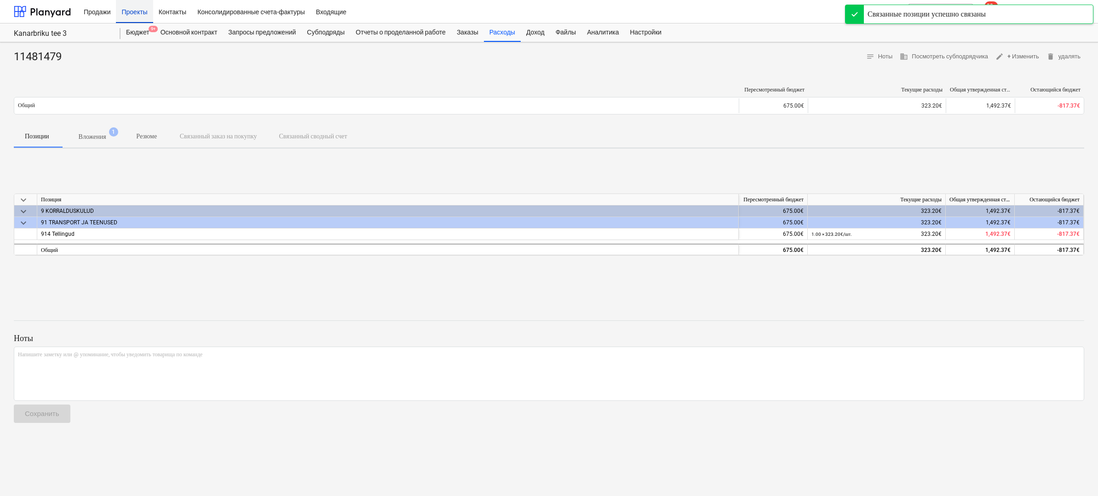
click at [137, 12] on div "Проекты" at bounding box center [134, 11] width 37 height 23
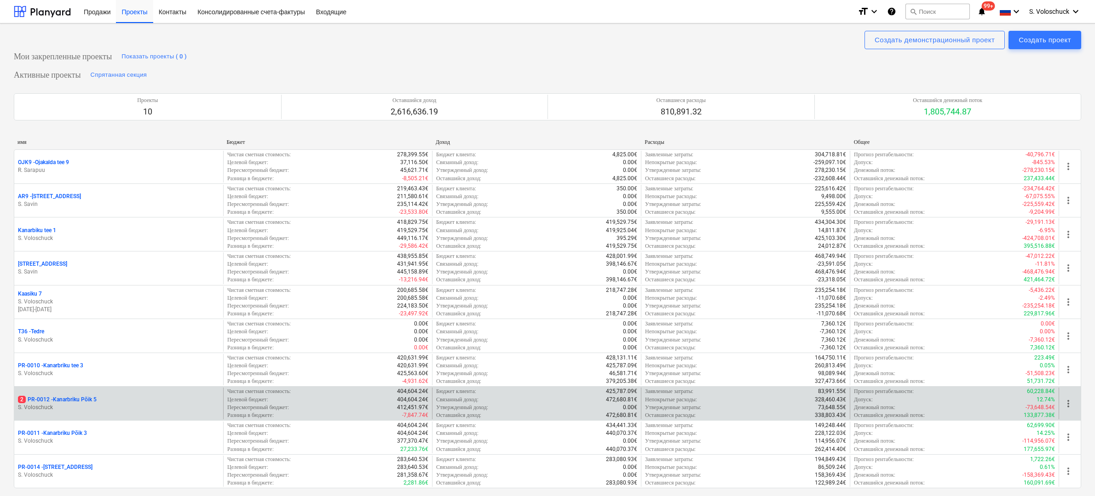
click at [89, 397] on p "2 PR-0012 - Kanarbriku Põik 5" at bounding box center [57, 400] width 79 height 8
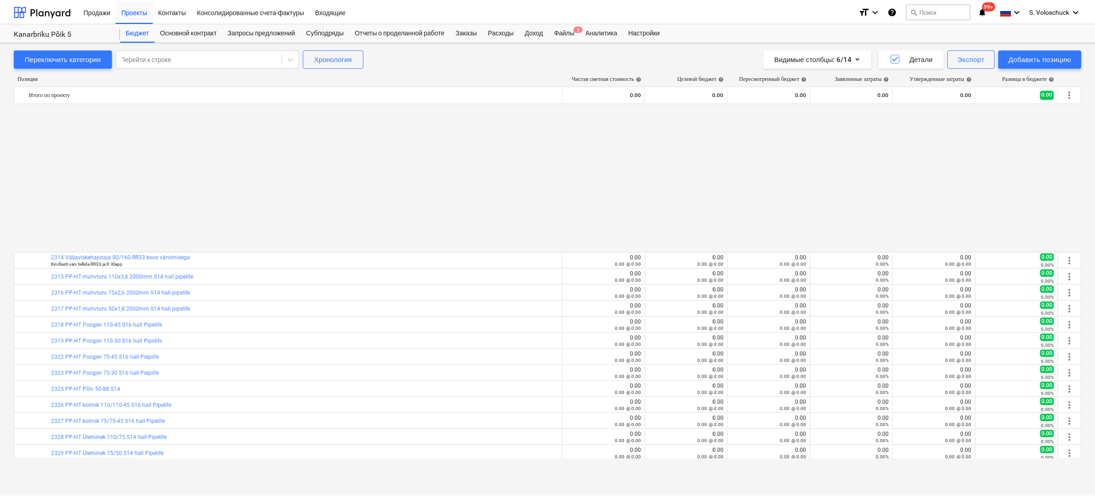
scroll to position [470, 0]
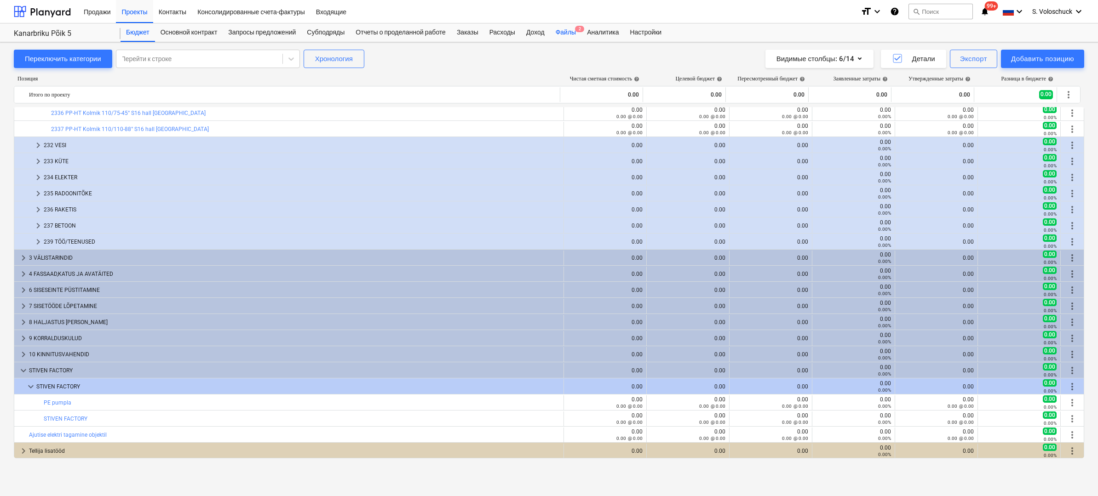
click at [574, 29] on div "Файлы 2" at bounding box center [565, 32] width 31 height 18
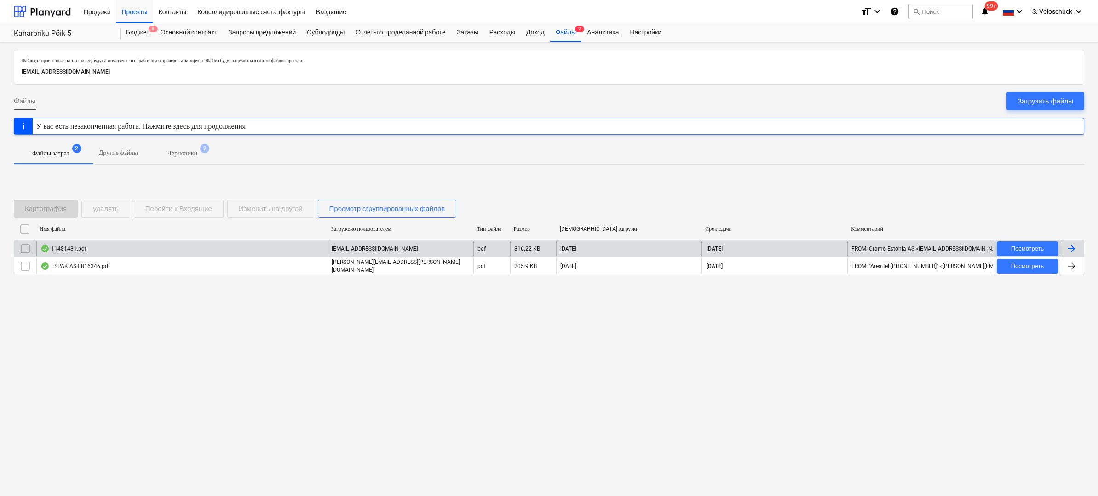
click at [268, 250] on div "11481481.pdf" at bounding box center [181, 249] width 291 height 15
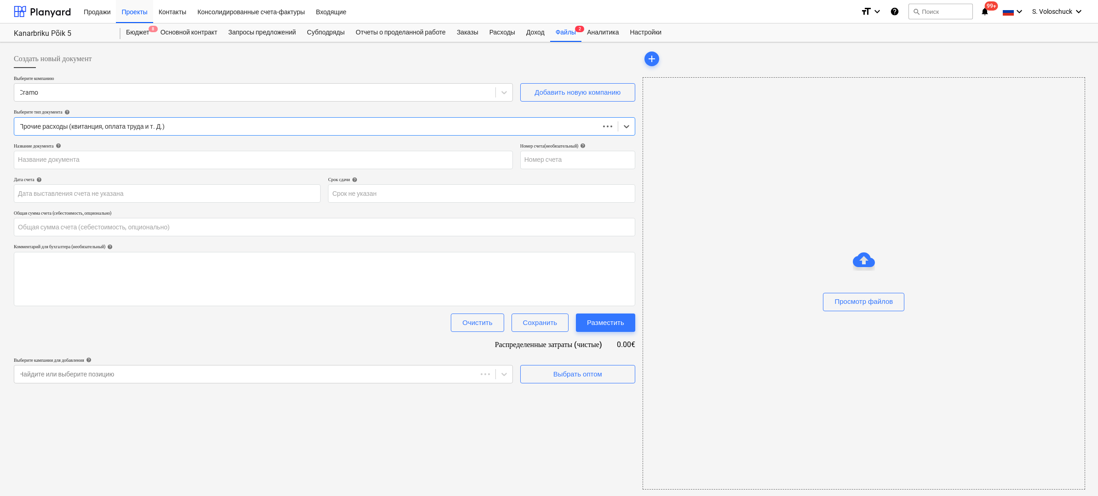
type input "0.00"
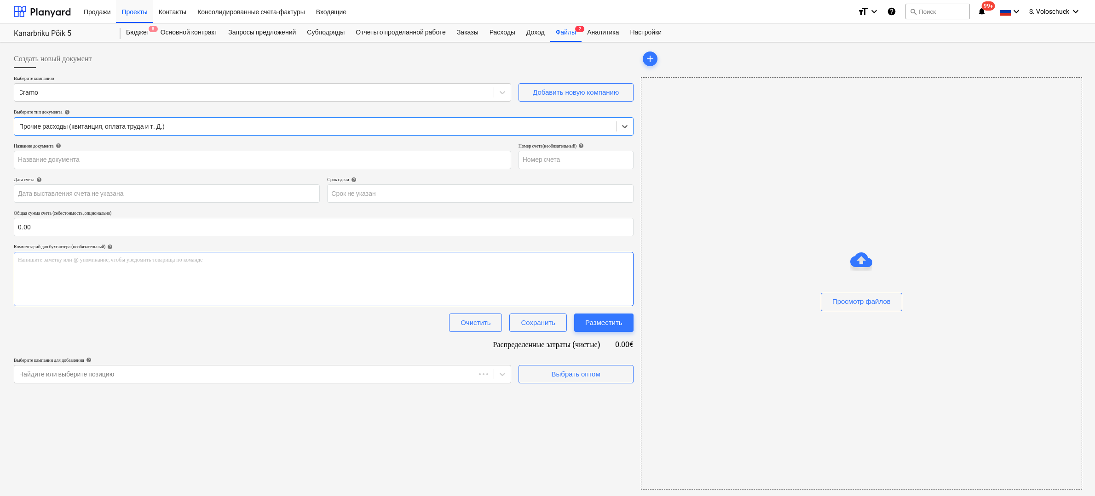
type input "11481481"
type input "[DATE]"
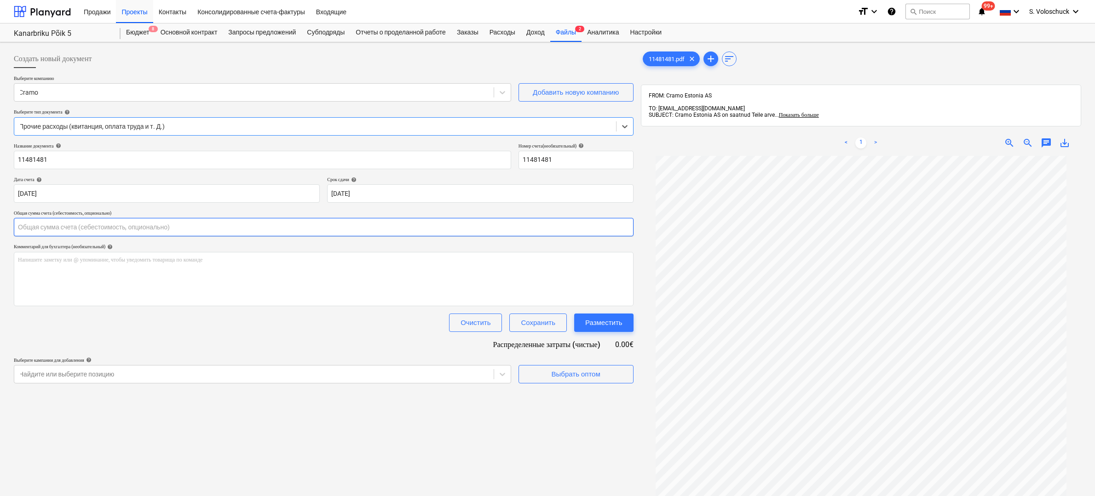
click at [307, 229] on input "text" at bounding box center [324, 227] width 620 height 18
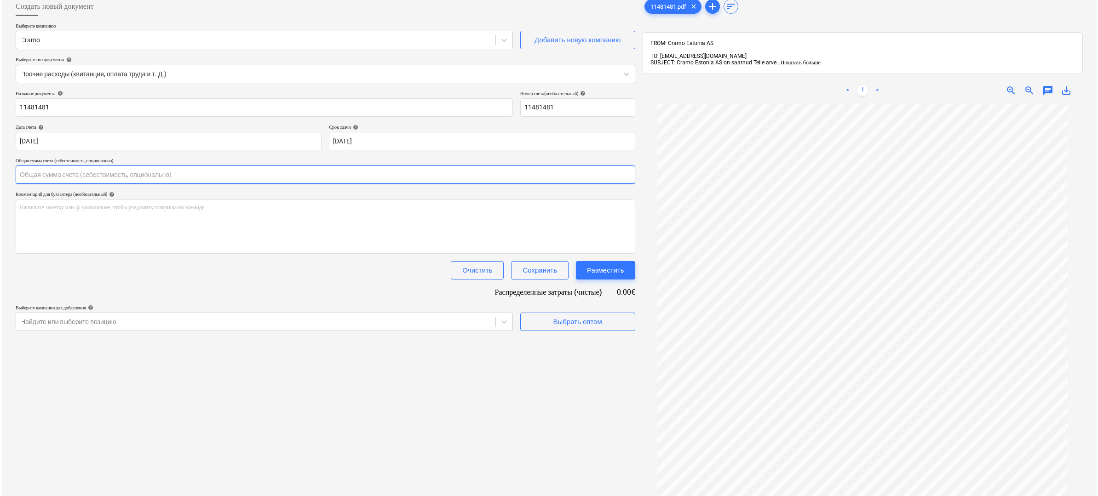
scroll to position [112, 0]
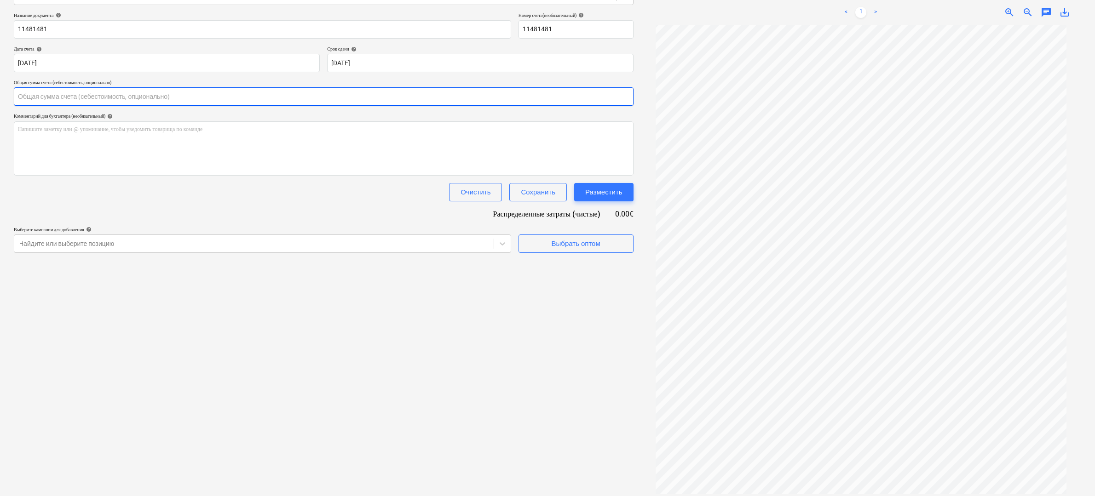
click at [52, 96] on input "text" at bounding box center [324, 96] width 620 height 18
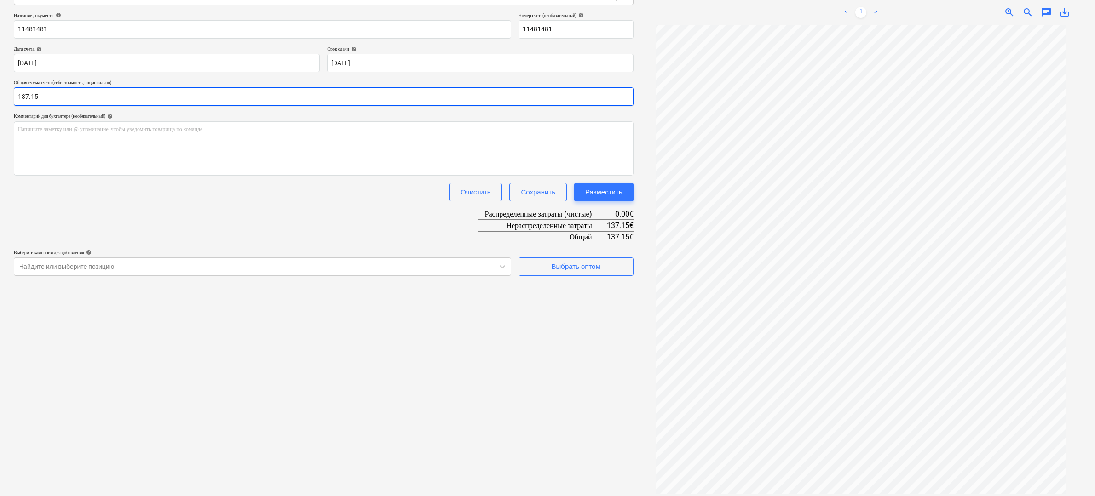
type input "137.15"
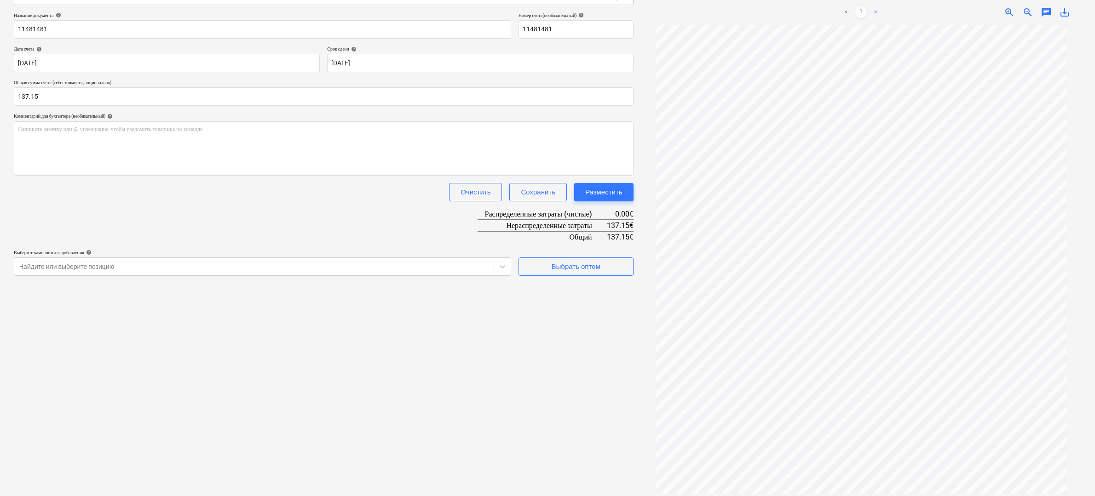
click at [513, 368] on div "Создать новый документ Выберите компанию Cramo Добавить новую компанию Выберите…" at bounding box center [323, 207] width 627 height 584
click at [583, 264] on div "Выбрать оптом" at bounding box center [576, 267] width 49 height 12
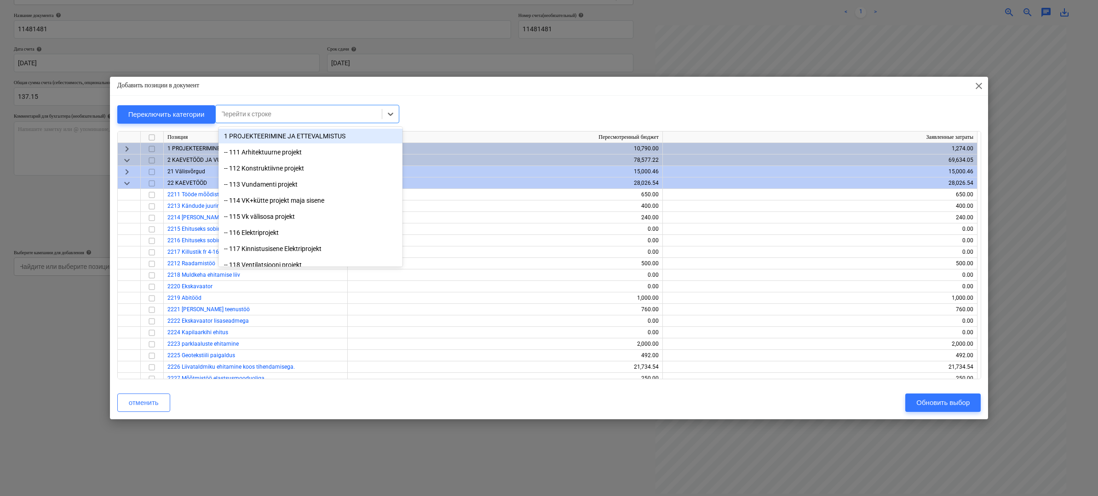
click at [288, 114] on div at bounding box center [298, 114] width 157 height 9
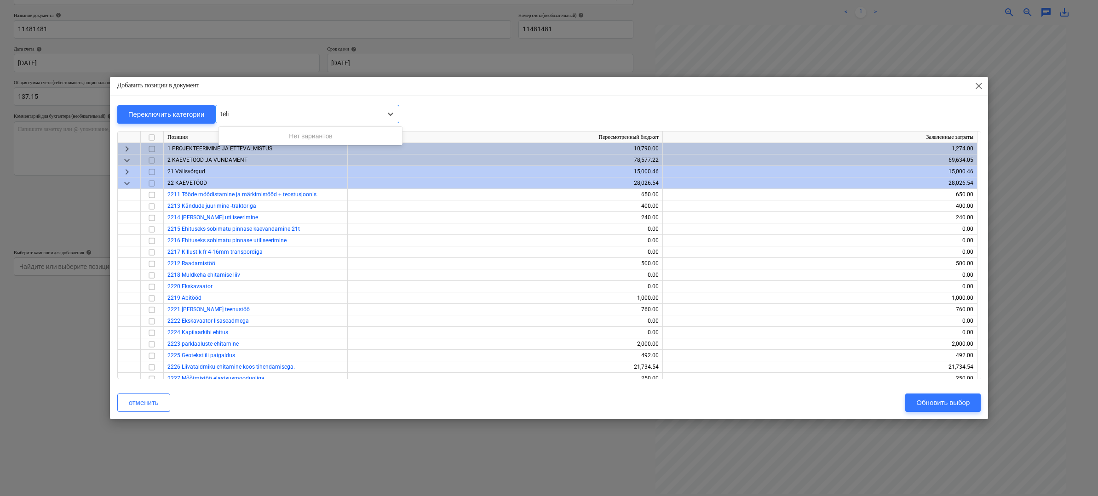
type input "tel"
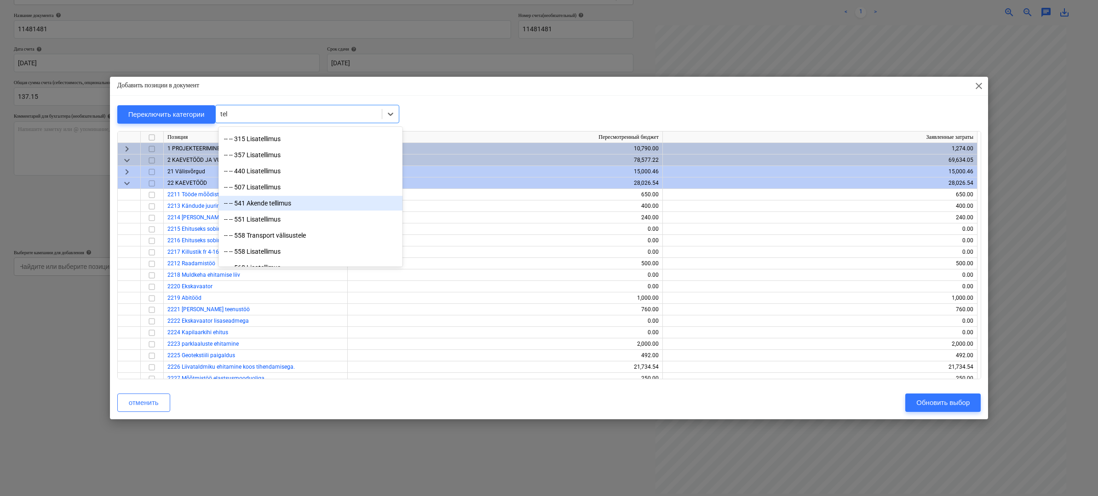
scroll to position [0, 0]
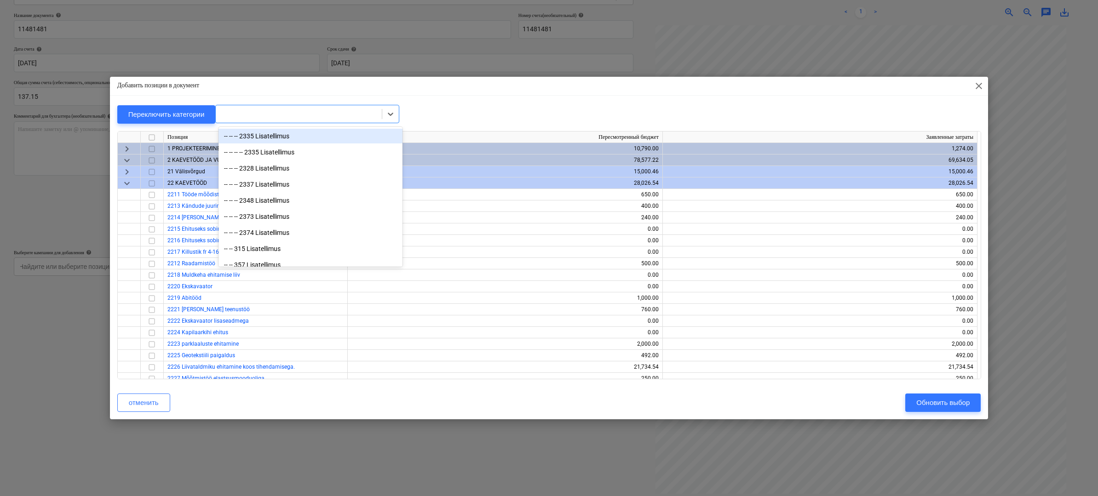
click at [235, 112] on div at bounding box center [299, 114] width 166 height 13
click at [235, 112] on div "Перейти к строке" at bounding box center [298, 113] width 157 height 7
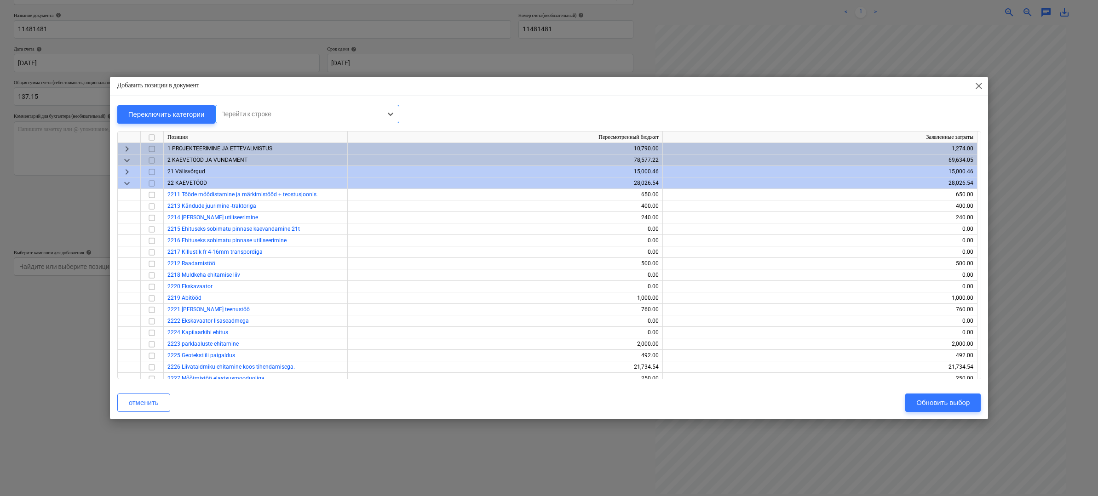
click at [235, 112] on div "Перейти к строке" at bounding box center [298, 113] width 157 height 7
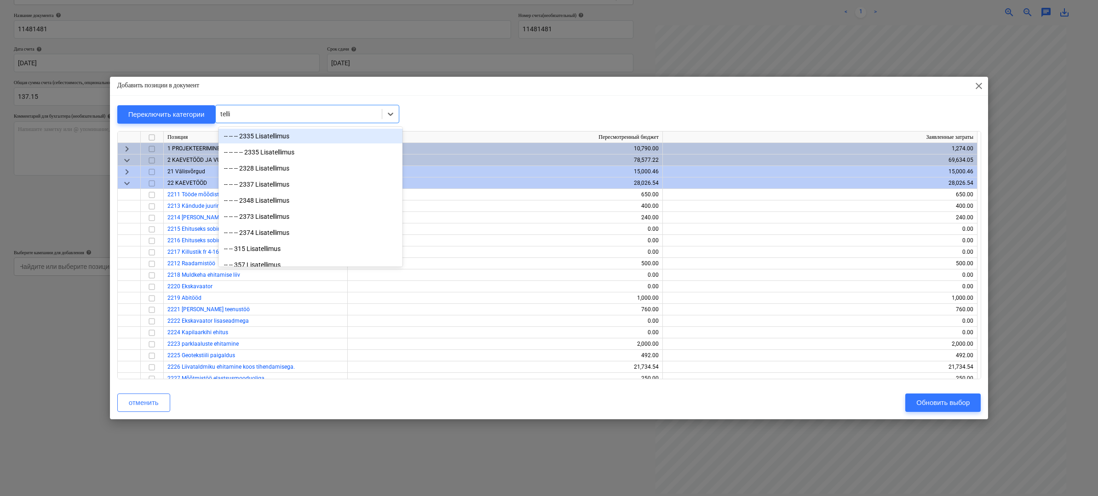
type input "tellin"
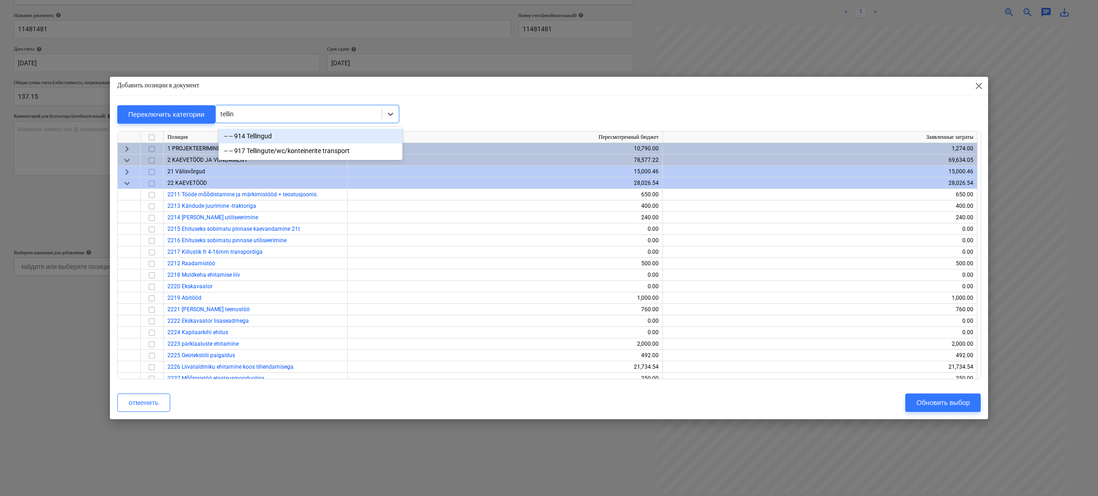
click at [258, 138] on div "-- -- 914 Tellingud" at bounding box center [311, 136] width 184 height 15
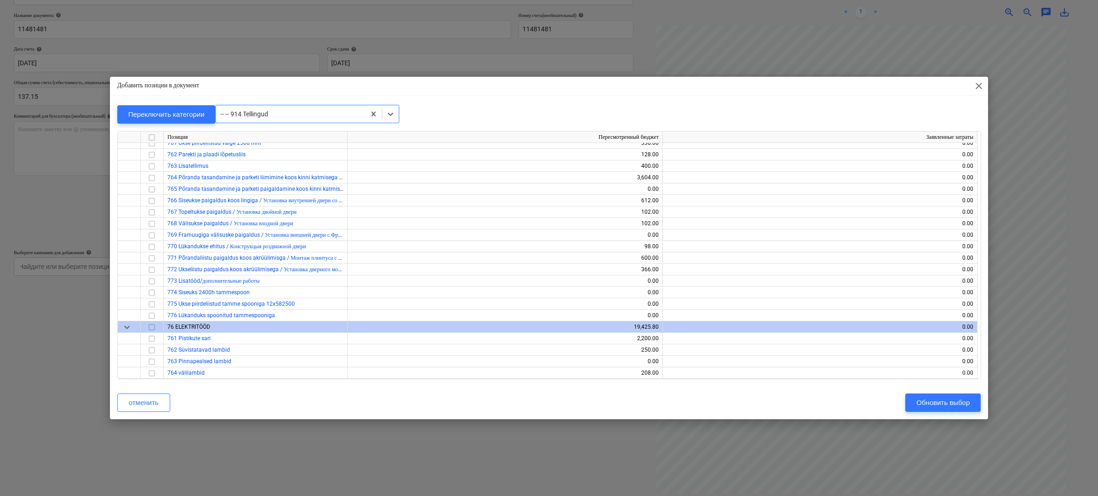
scroll to position [7661, 0]
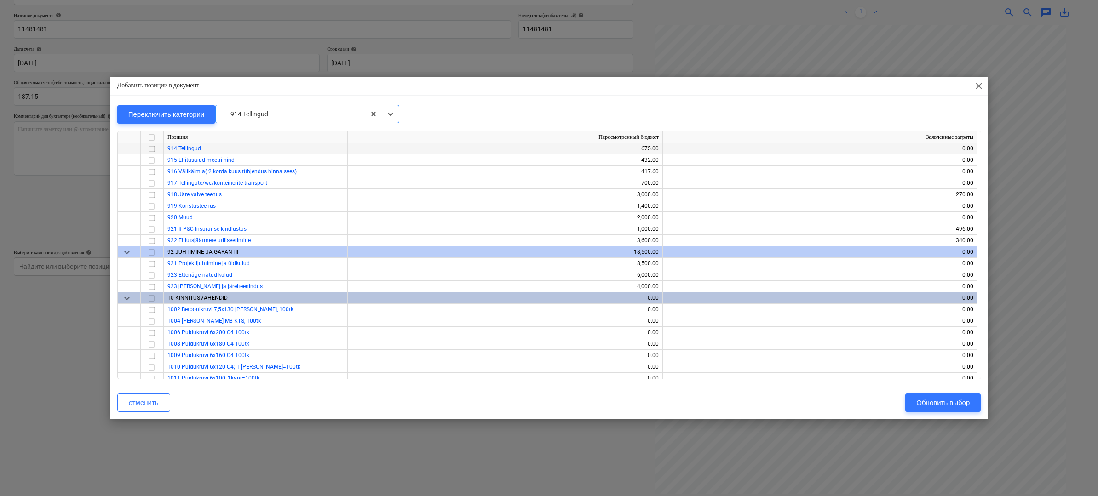
click at [154, 150] on input "checkbox" at bounding box center [151, 148] width 11 height 11
click at [953, 400] on div "Обновить выбор" at bounding box center [943, 403] width 53 height 12
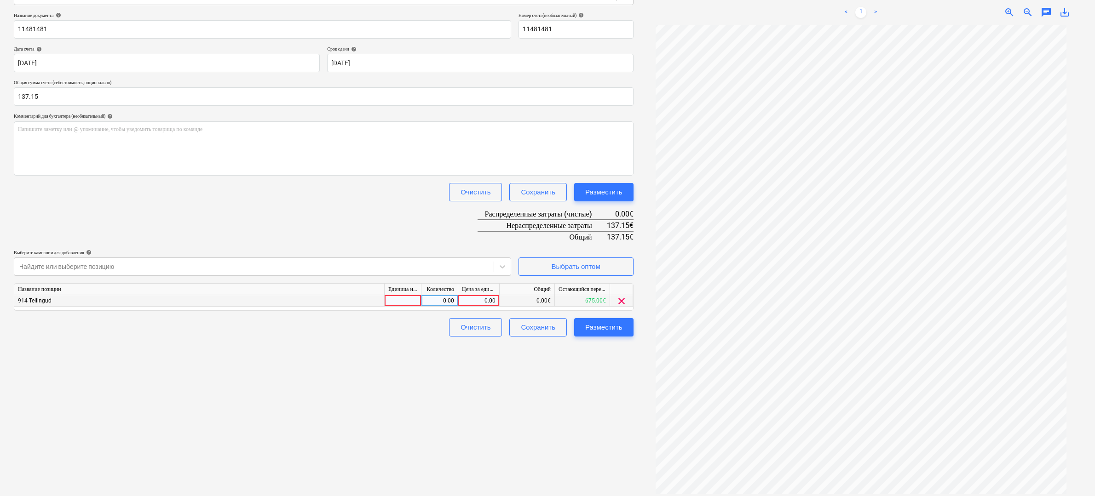
click at [483, 300] on div "0.00" at bounding box center [479, 301] width 34 height 12
type input "137.15"
click at [520, 353] on div "Создать новый документ Выберите компанию Cramo Добавить новую компанию Выберите…" at bounding box center [323, 207] width 627 height 584
click at [600, 319] on button "Разместить" at bounding box center [603, 327] width 59 height 18
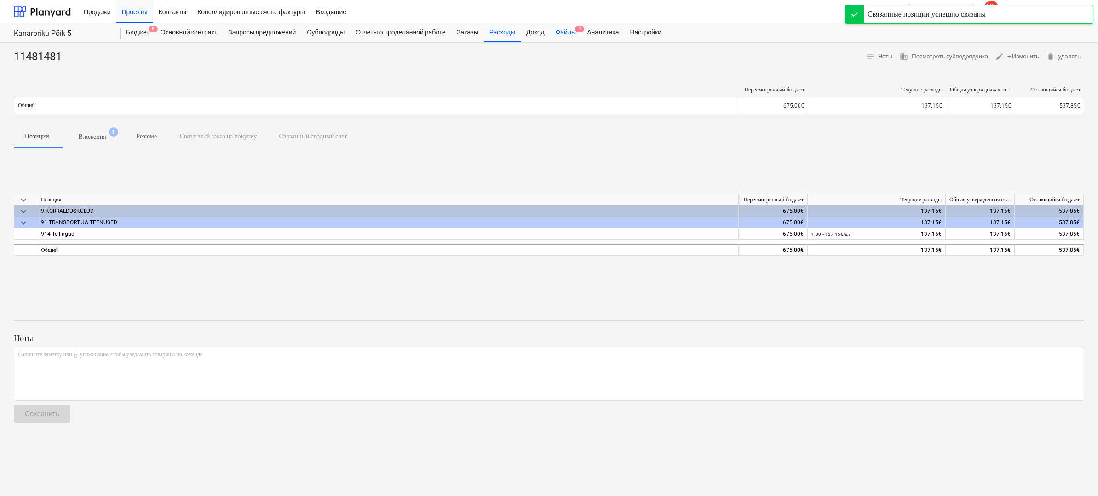
click at [572, 40] on div "Файлы 1" at bounding box center [565, 32] width 31 height 18
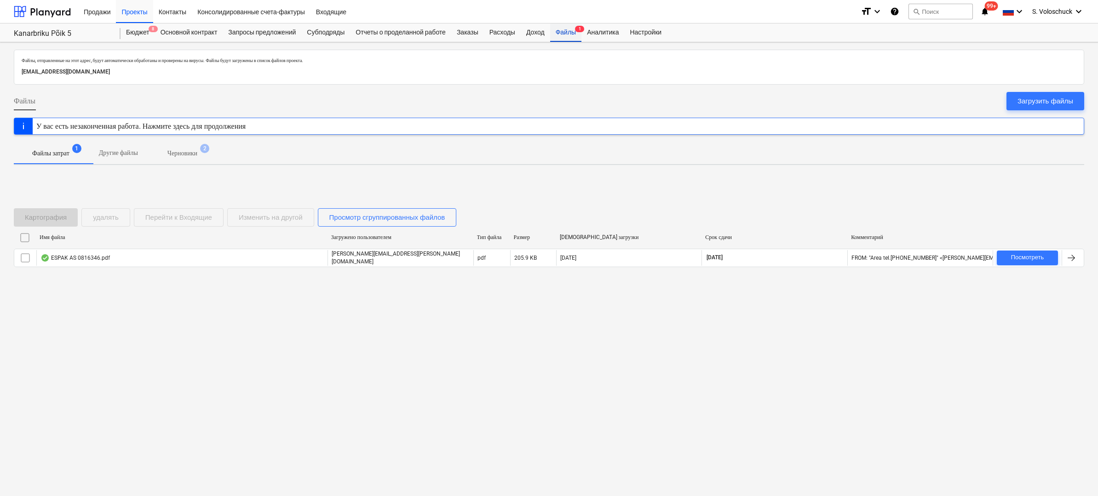
click at [573, 36] on div "Файлы 1" at bounding box center [565, 32] width 31 height 18
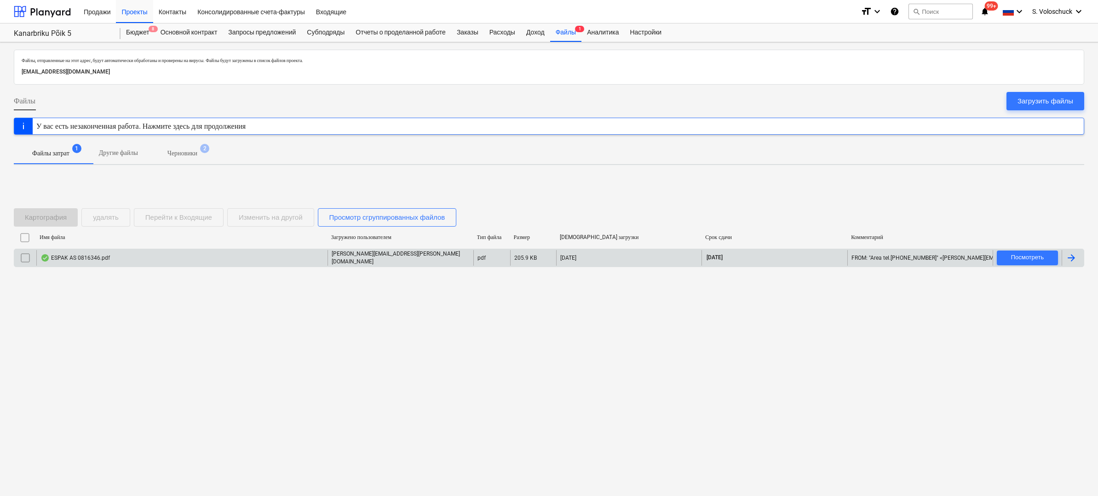
click at [340, 258] on p "[PERSON_NAME][EMAIL_ADDRESS][PERSON_NAME][DOMAIN_NAME]" at bounding box center [401, 258] width 138 height 16
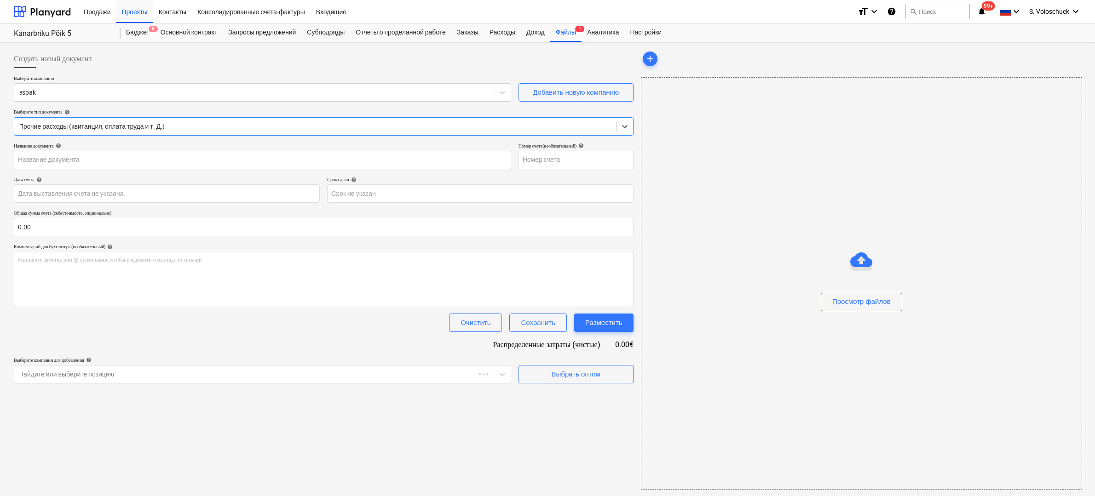
type input "0816346"
type input "[DATE]"
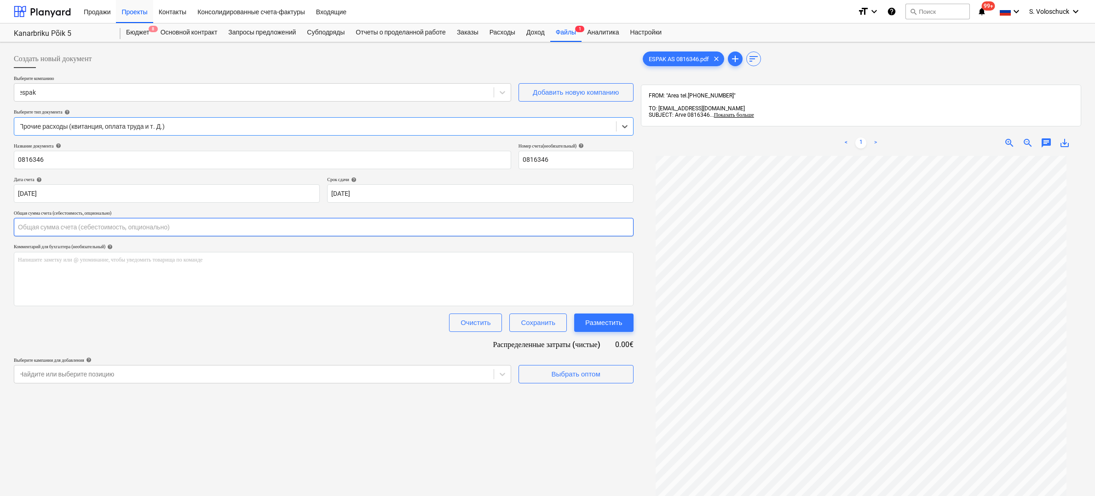
click at [77, 226] on input "text" at bounding box center [324, 227] width 620 height 18
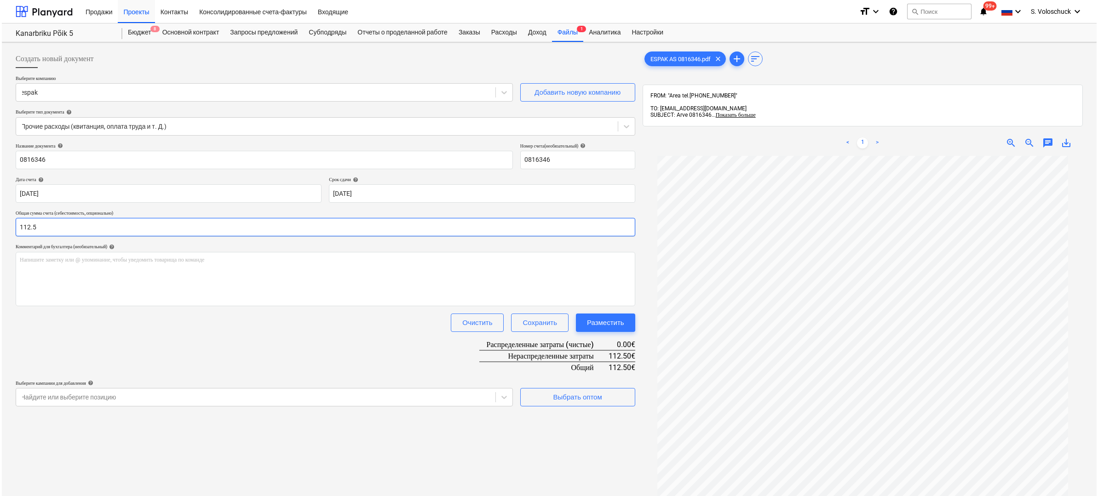
scroll to position [2, 0]
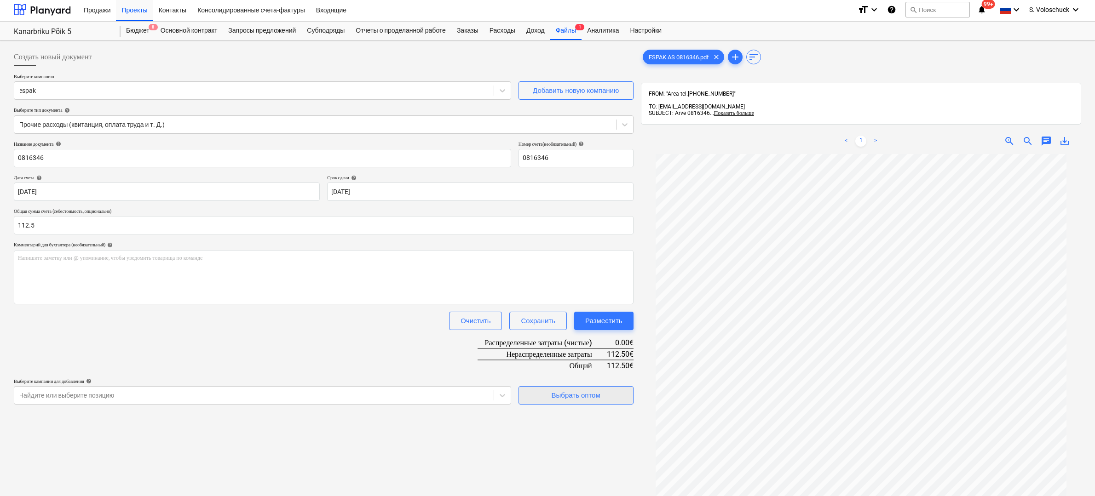
type input "112.50"
click at [569, 399] on div "Выбрать оптом" at bounding box center [576, 396] width 49 height 12
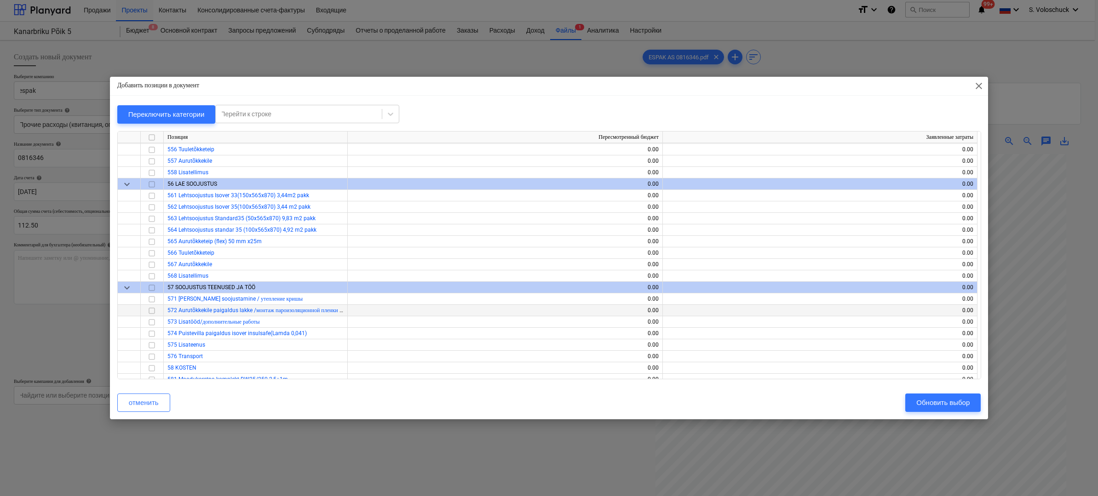
scroll to position [4122, 0]
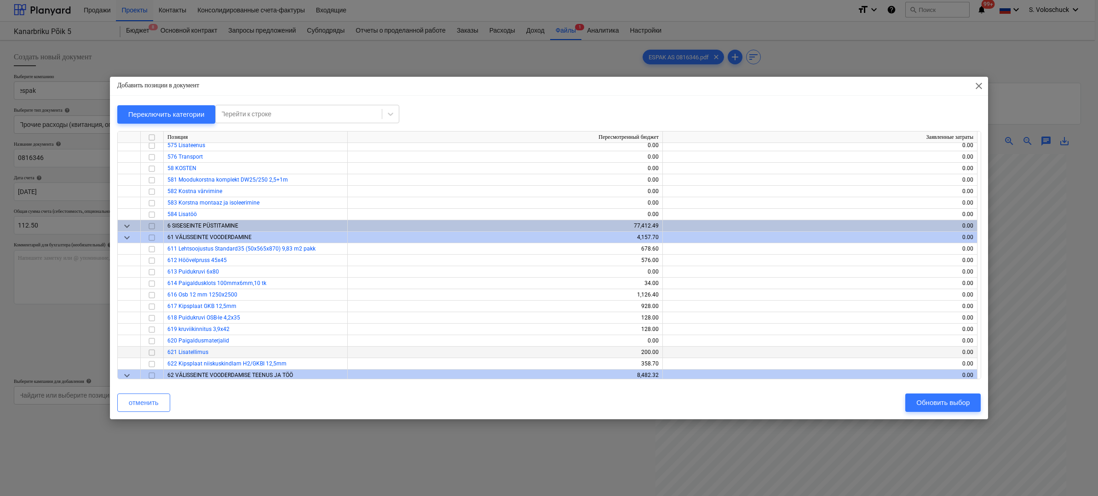
click at [154, 350] on input "checkbox" at bounding box center [151, 352] width 11 height 11
click at [940, 400] on div "Обновить выбор" at bounding box center [943, 403] width 53 height 12
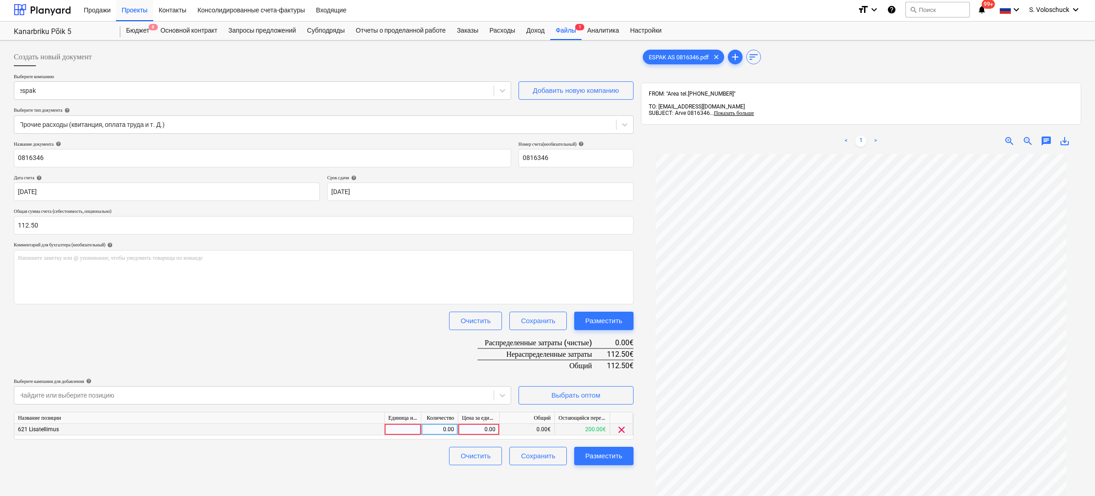
click at [477, 427] on div "0.00" at bounding box center [479, 430] width 34 height 12
type input "112.5"
click at [608, 471] on div "Создать новый документ Выберите компанию espak Добавить новую компанию Выберите…" at bounding box center [323, 336] width 627 height 584
click at [603, 456] on div "Разместить" at bounding box center [603, 456] width 37 height 12
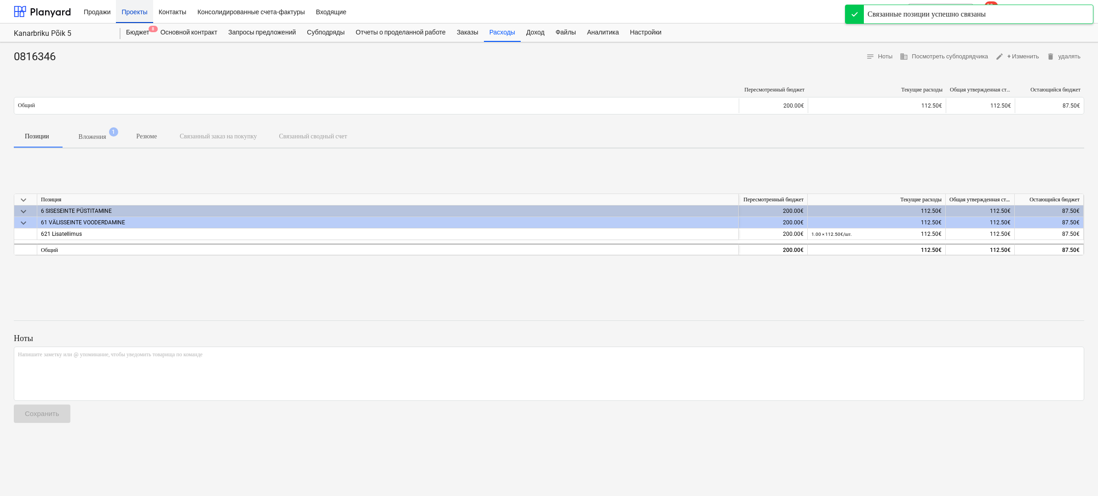
click at [144, 14] on div "Проекты" at bounding box center [134, 11] width 37 height 23
